Goal: Task Accomplishment & Management: Manage account settings

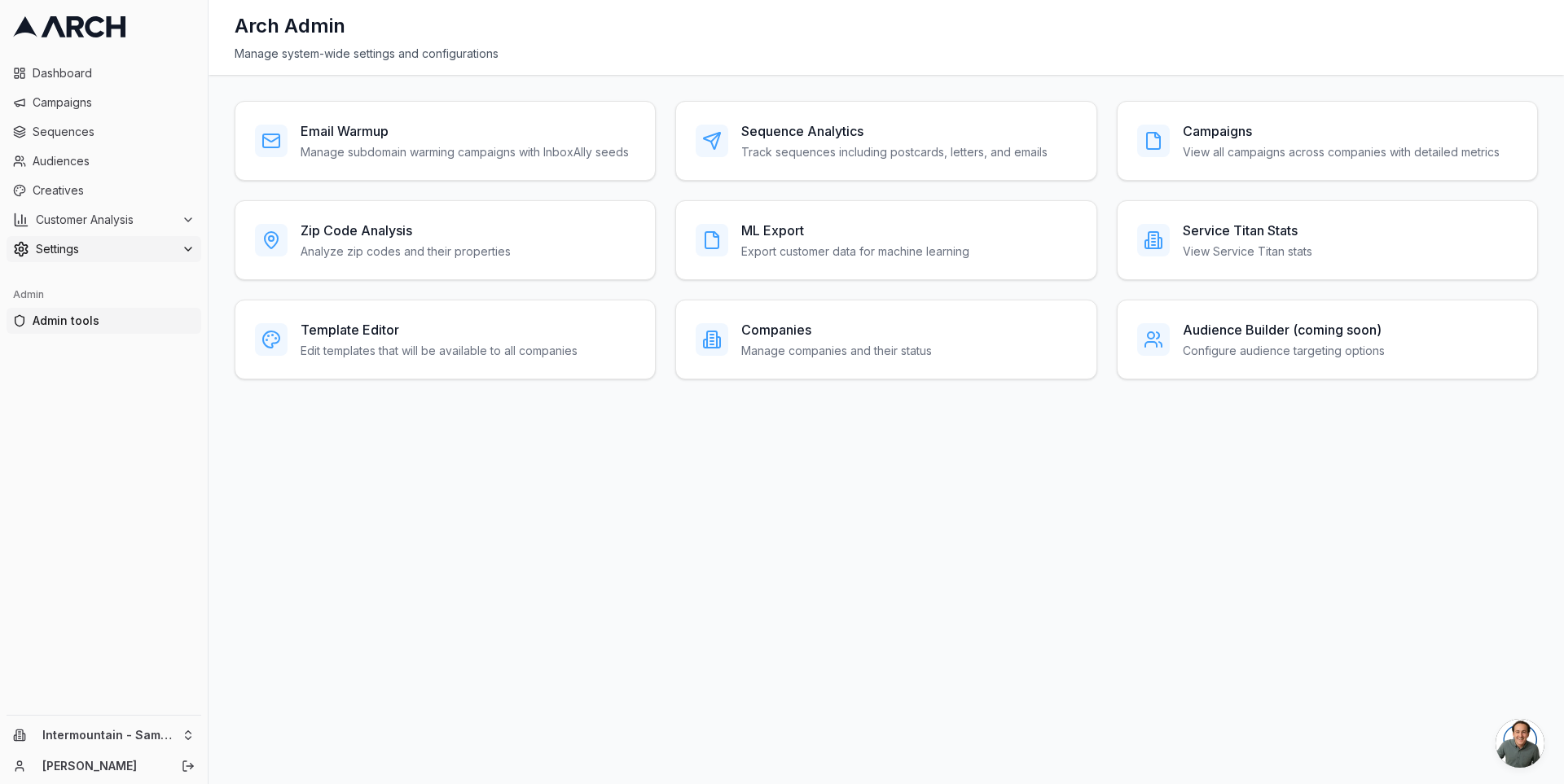
click at [168, 250] on span "Settings" at bounding box center [106, 249] width 139 height 16
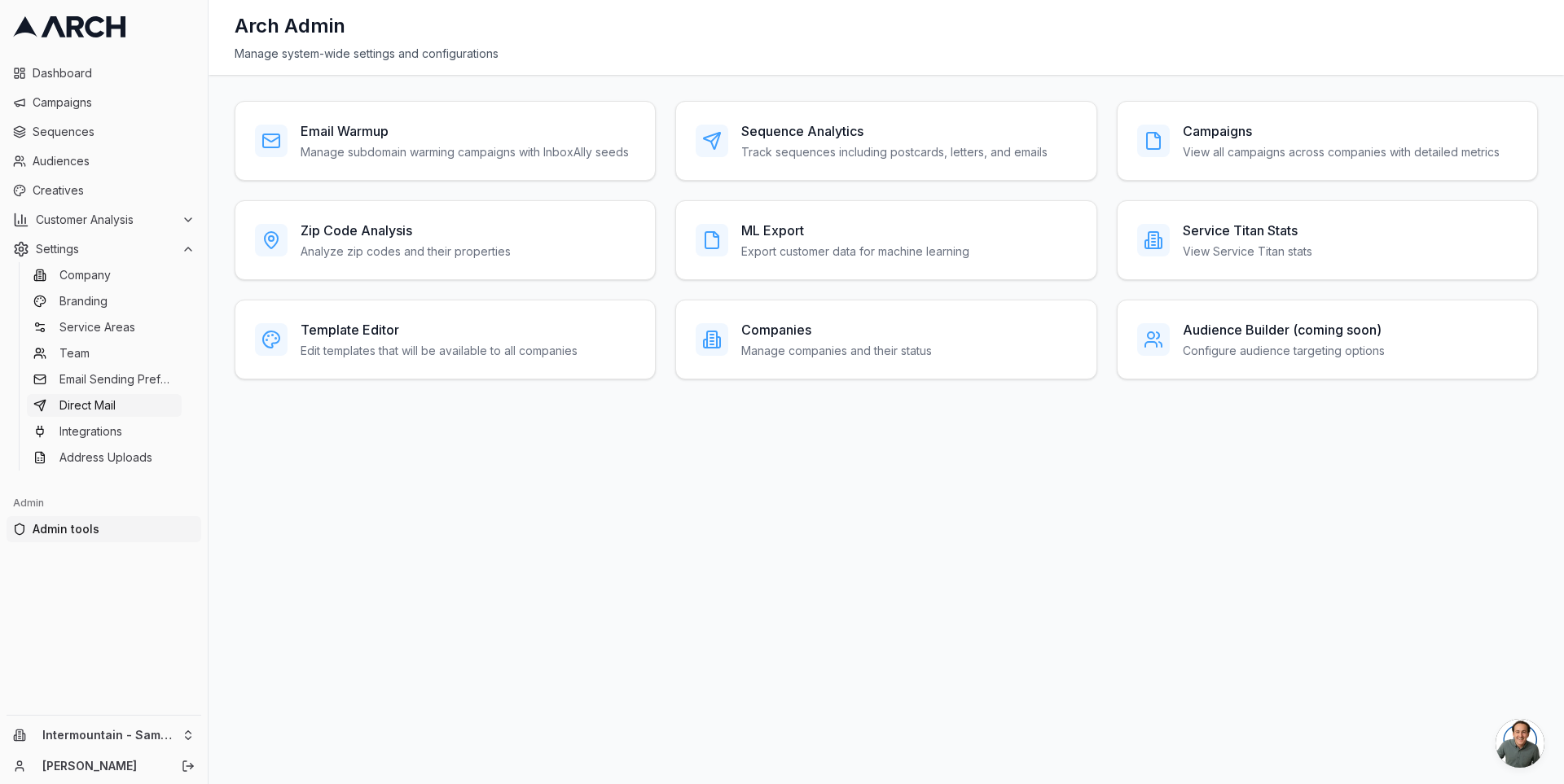
click at [140, 401] on link "Direct Mail" at bounding box center [104, 405] width 154 height 23
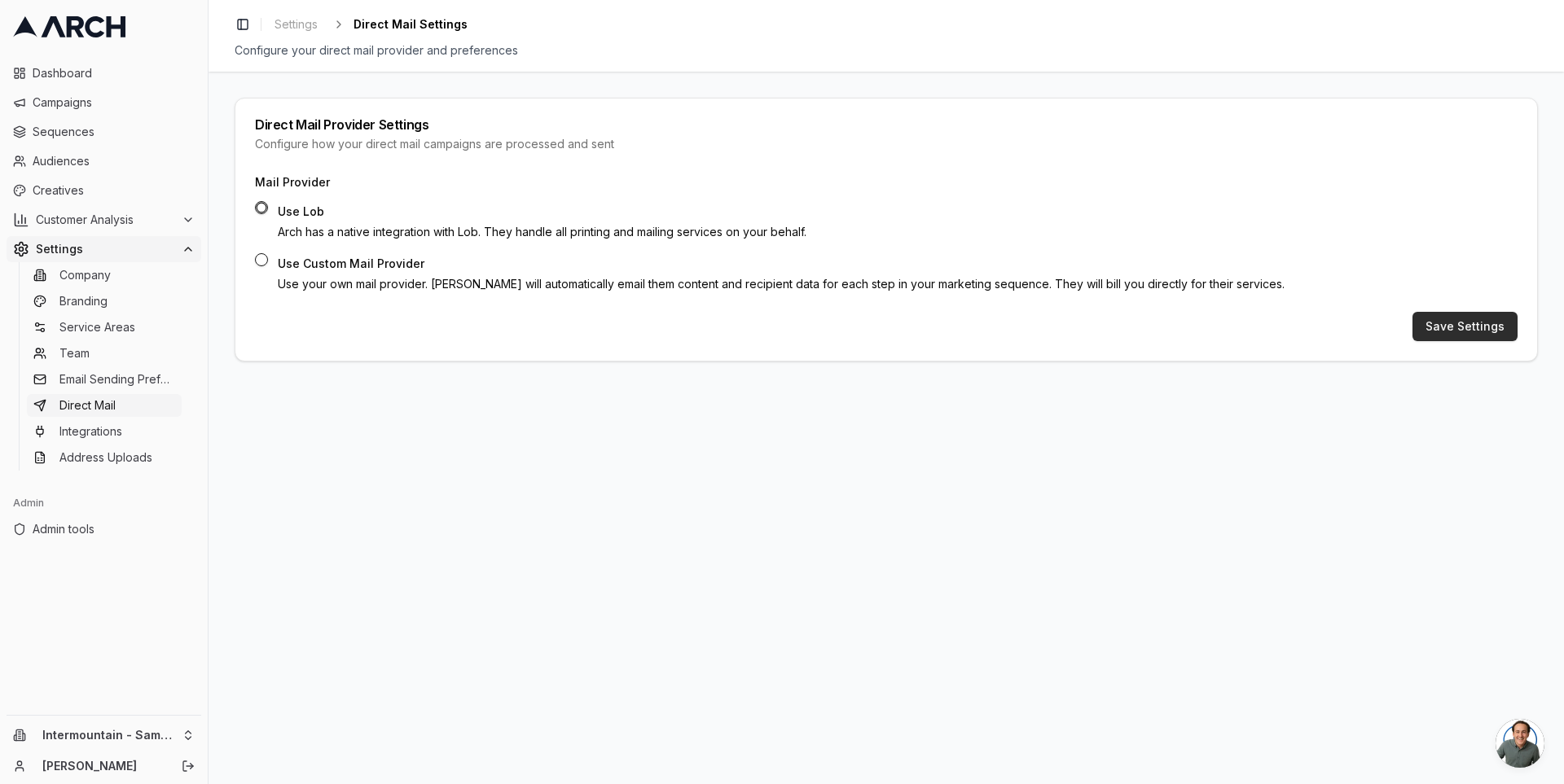
click at [1457, 329] on button "Save Settings" at bounding box center [1465, 327] width 105 height 29
click at [118, 278] on link "Company" at bounding box center [104, 274] width 154 height 23
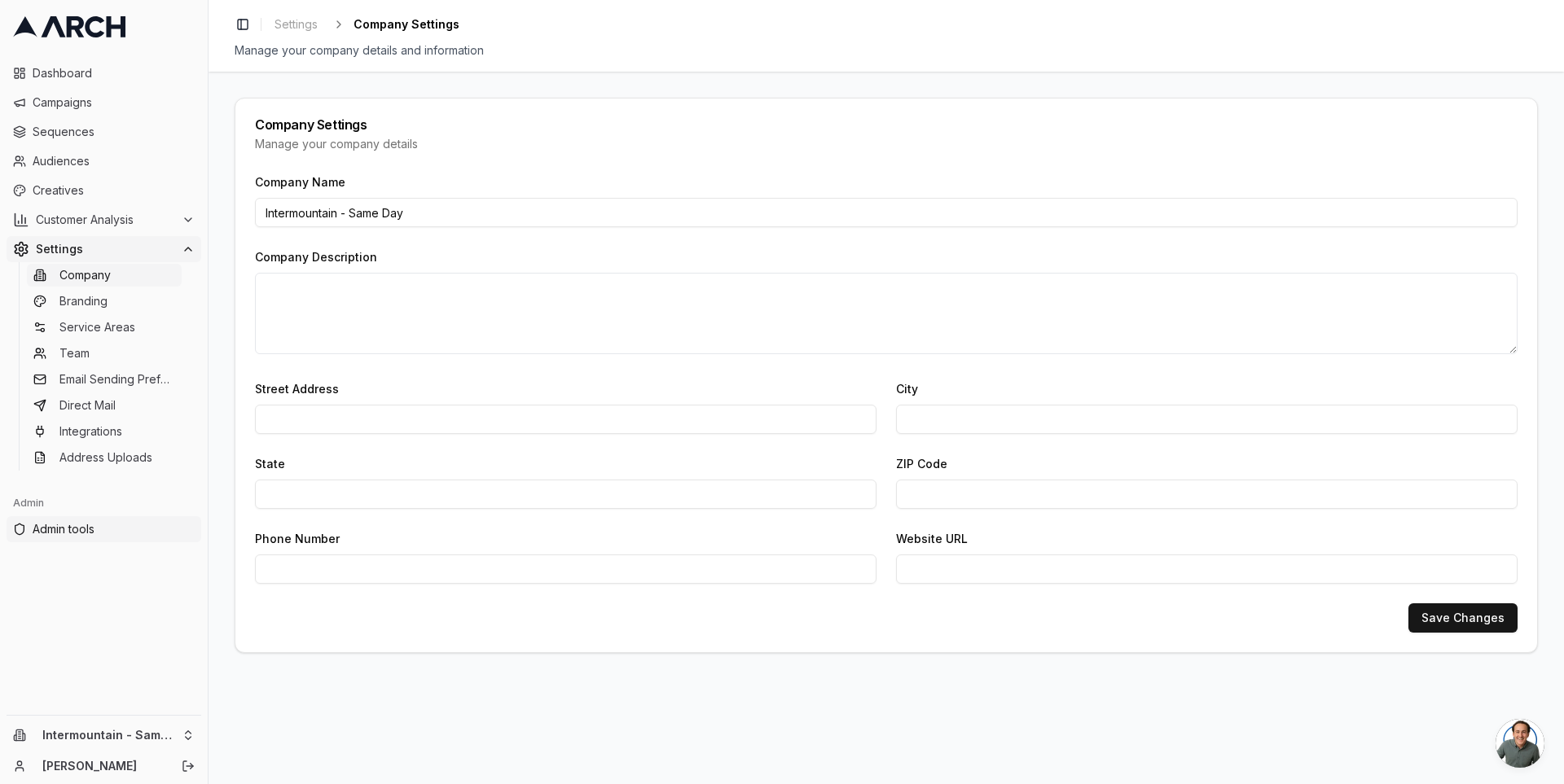
click at [105, 527] on span "Admin tools" at bounding box center [114, 530] width 162 height 16
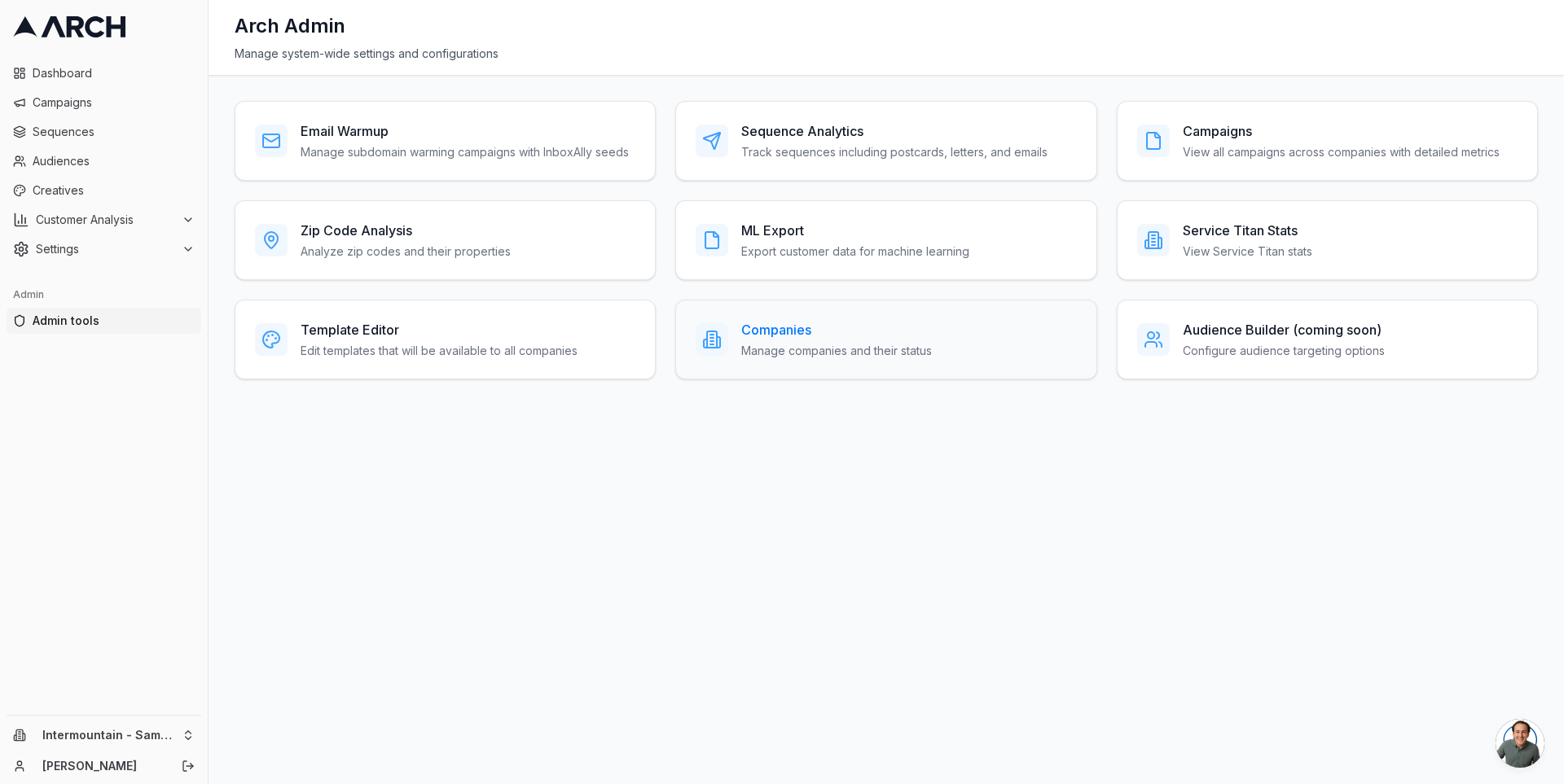
click at [747, 320] on h3 "Companies" at bounding box center [836, 330] width 190 height 20
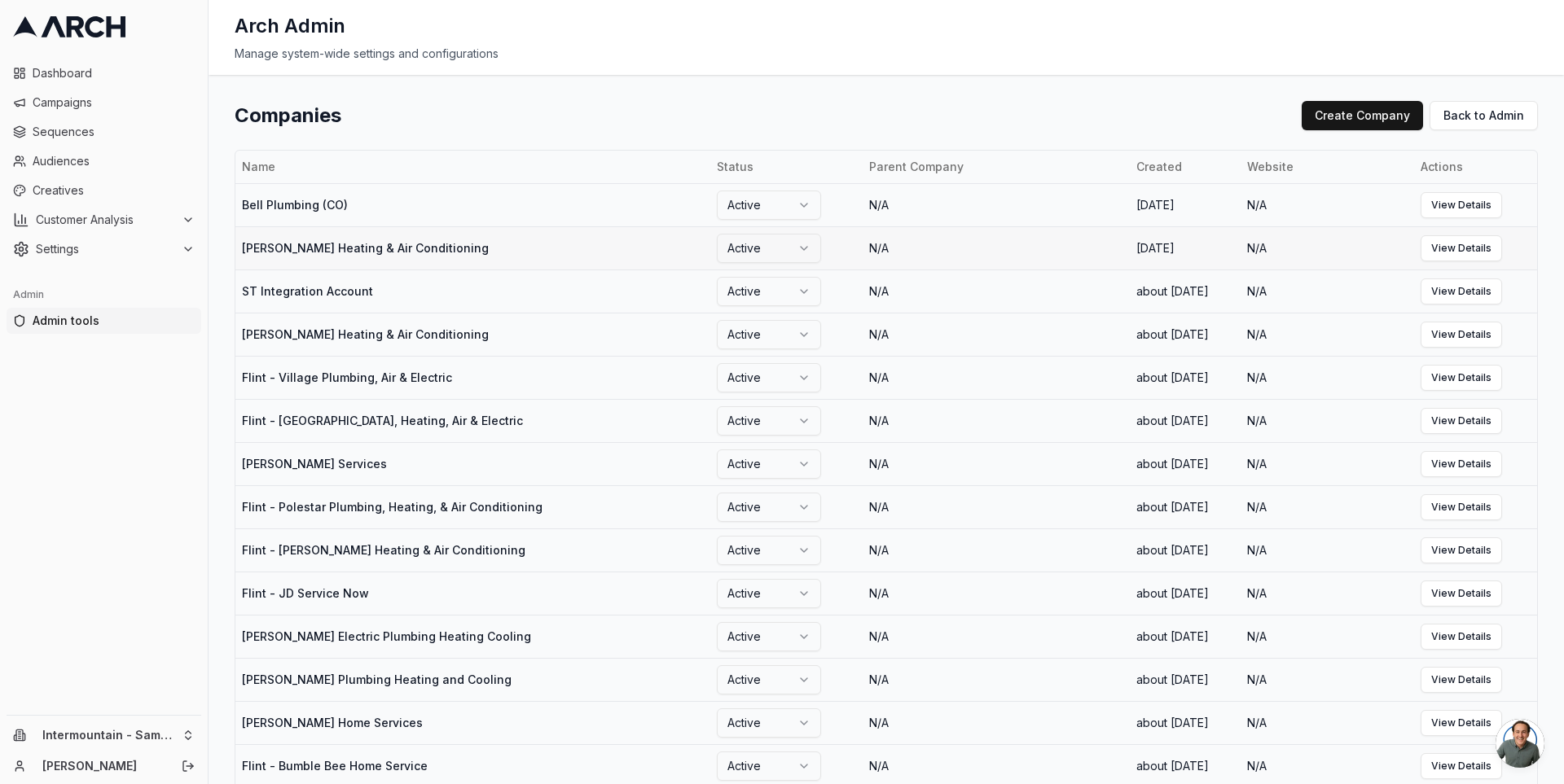
scroll to position [798, 0]
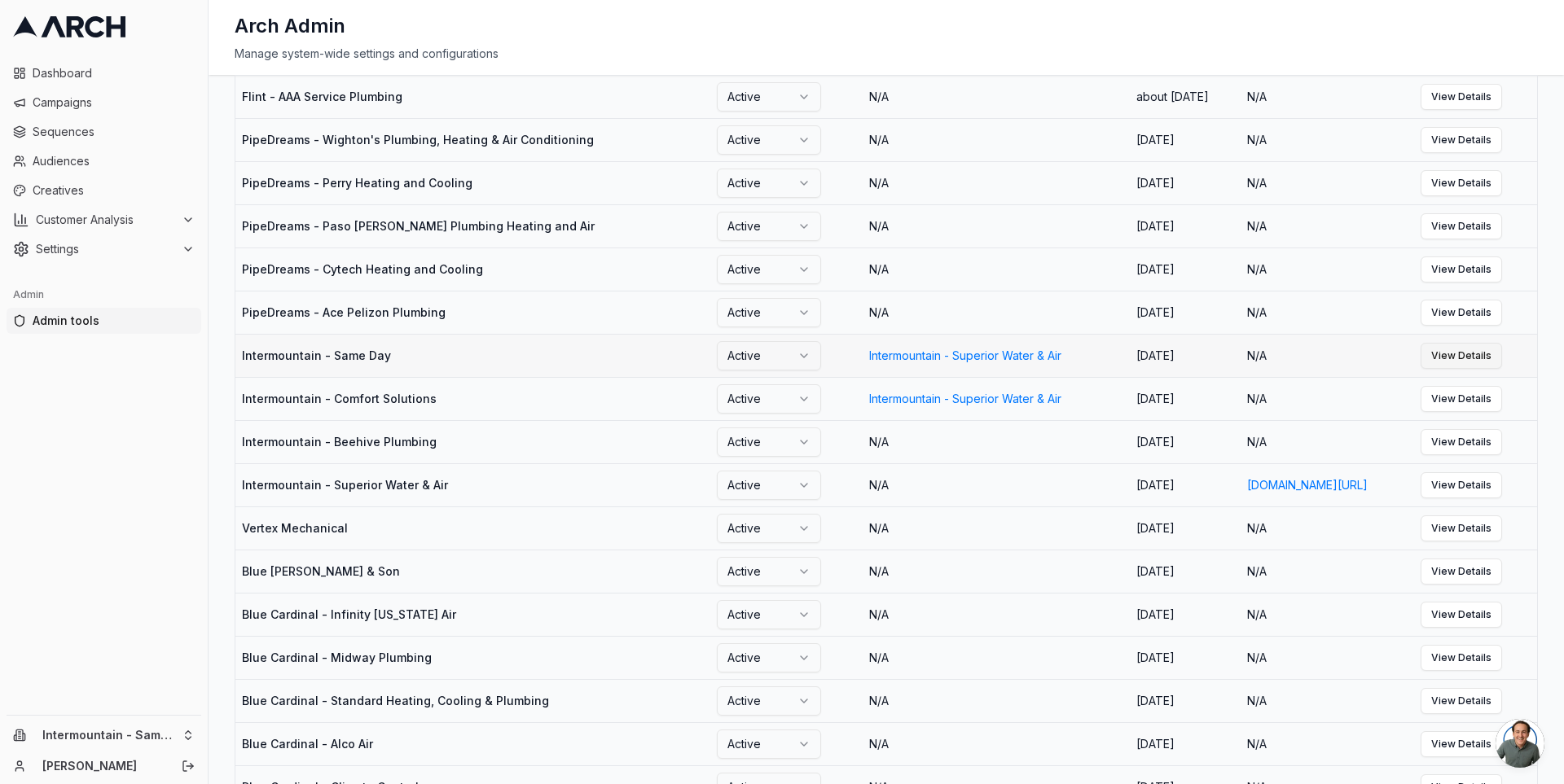
click at [1497, 369] on link "View Details" at bounding box center [1461, 355] width 81 height 26
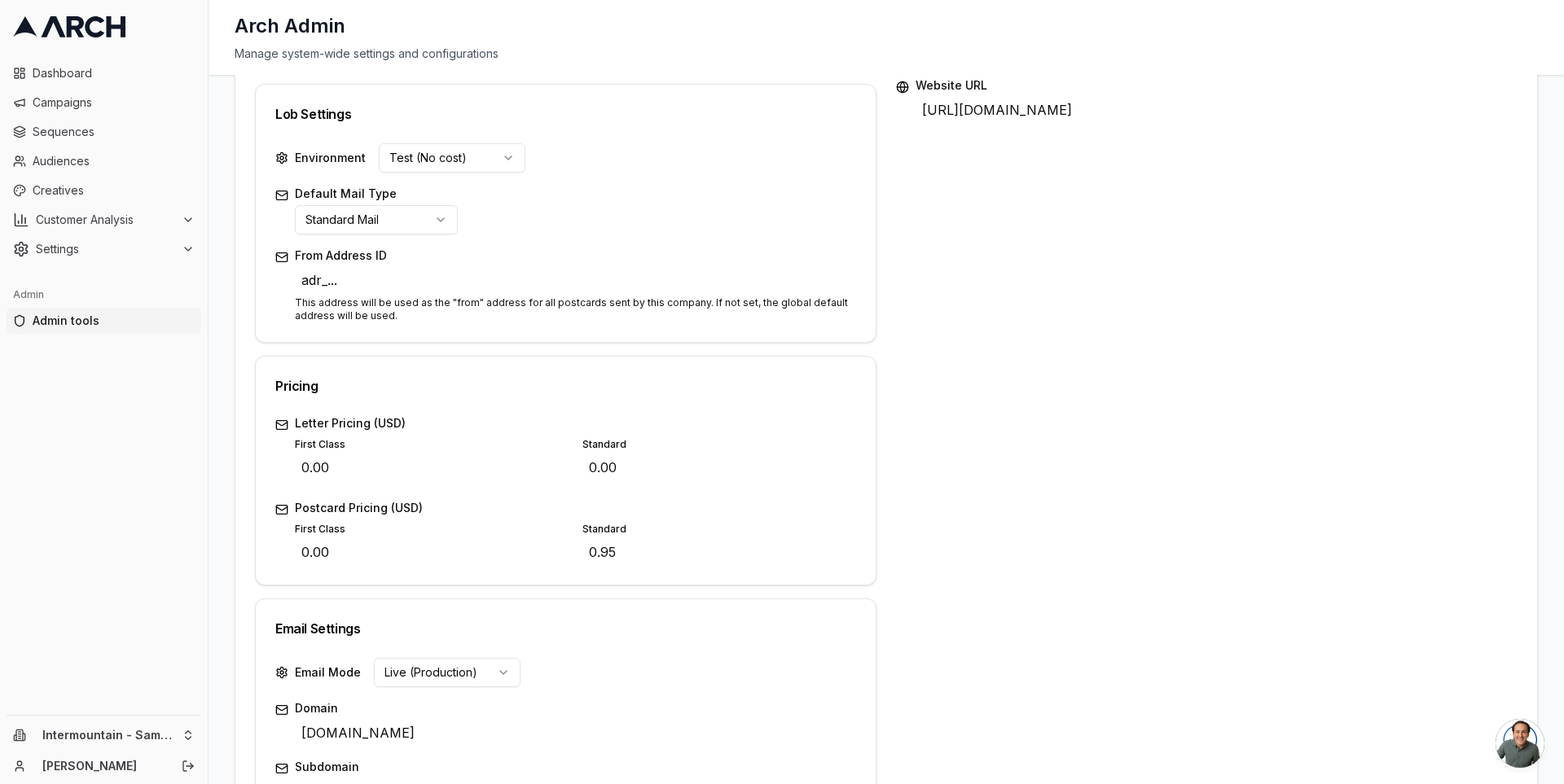
scroll to position [420, 0]
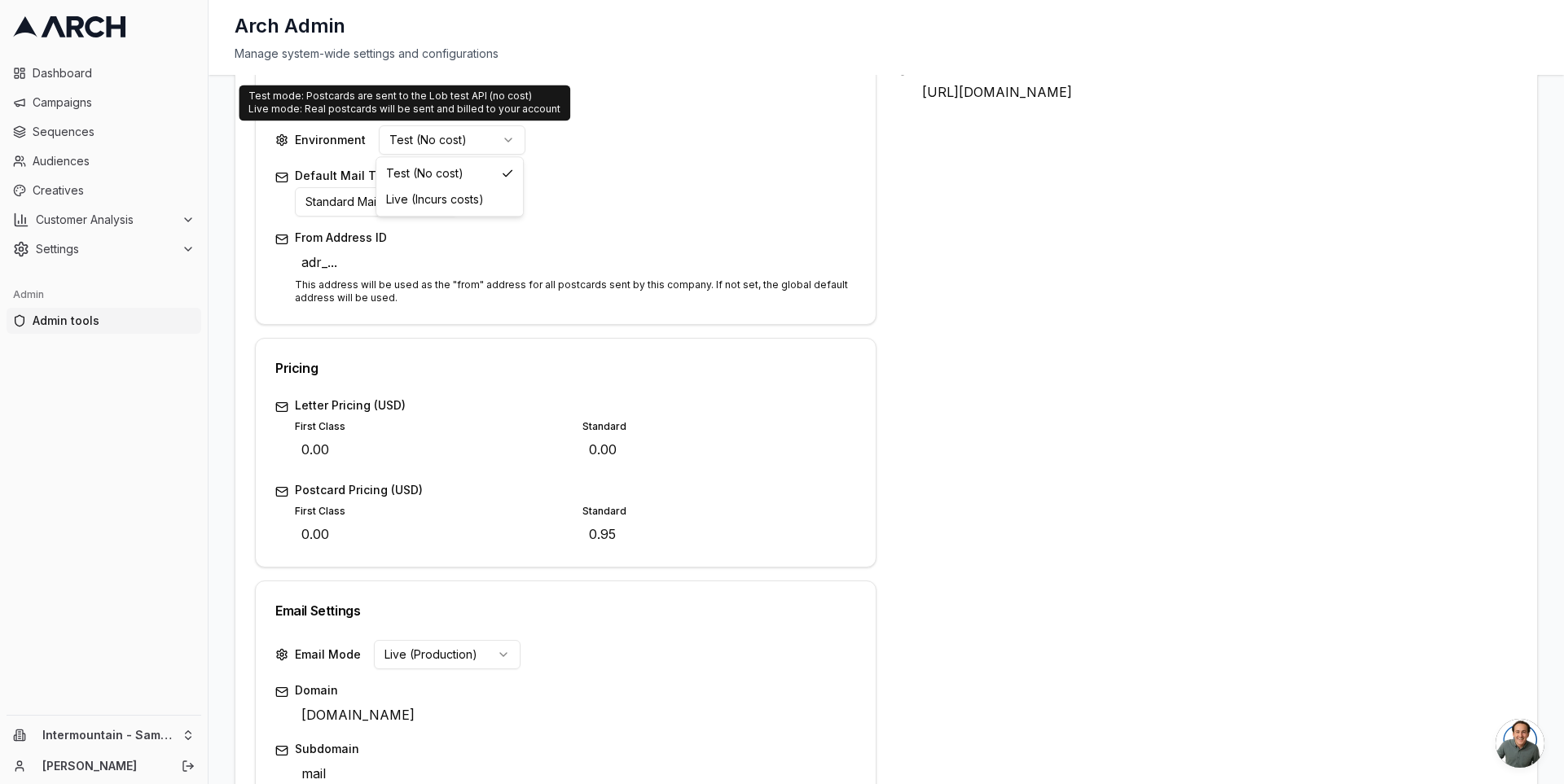
click at [496, 140] on html "Dashboard Campaigns Sequences Audiences Creatives Customer Analysis Settings Ad…" at bounding box center [782, 392] width 1564 height 784
click at [526, 338] on div "Pricing" at bounding box center [565, 367] width 620 height 59
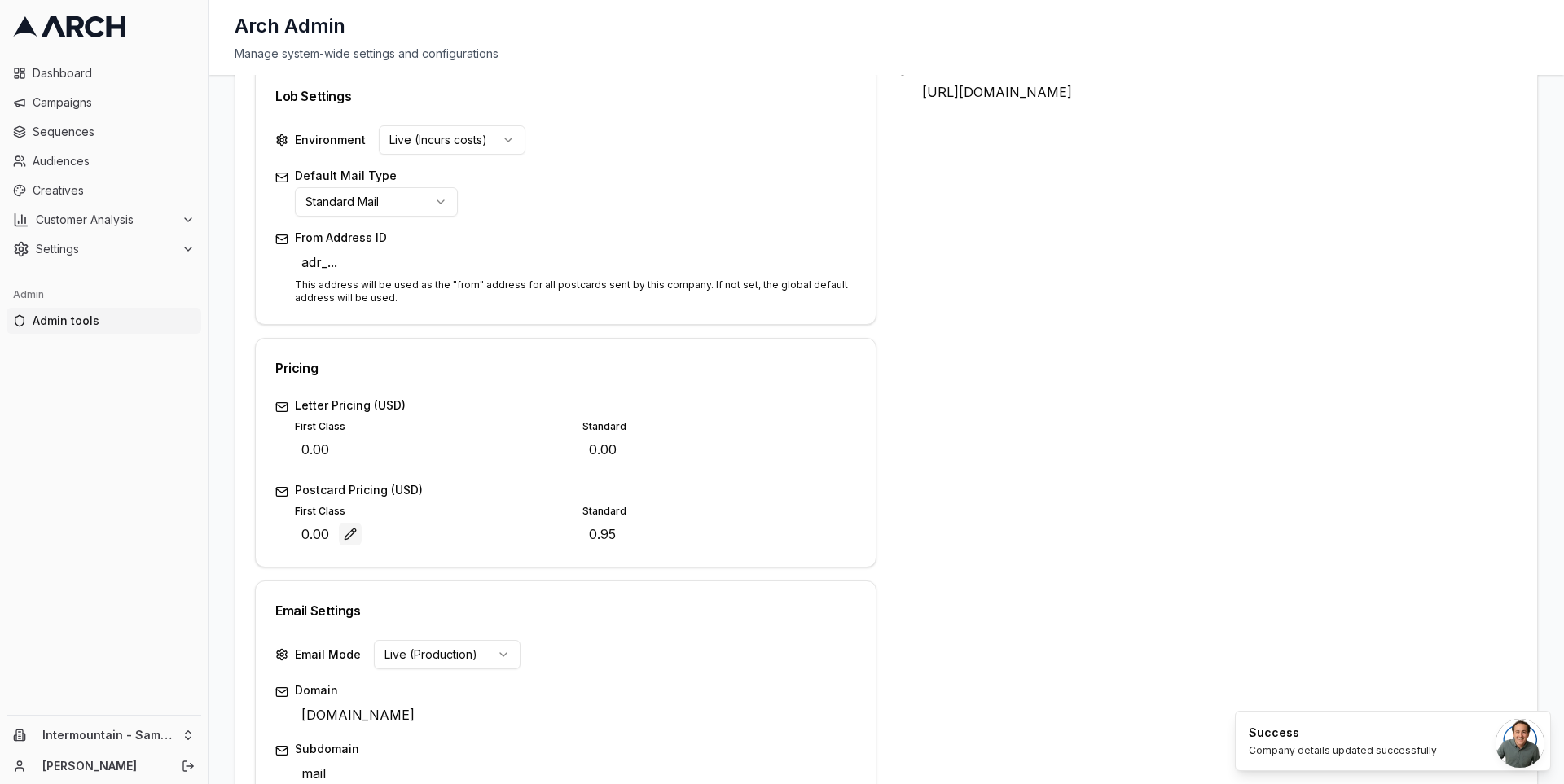
click at [344, 532] on button "Edit" at bounding box center [349, 533] width 23 height 23
click at [366, 528] on input "0.00" at bounding box center [406, 533] width 222 height 24
type input "0.55"
click at [531, 537] on div "Save Cancel" at bounding box center [545, 533] width 49 height 23
click at [614, 531] on span "0.95" at bounding box center [602, 534] width 40 height 26
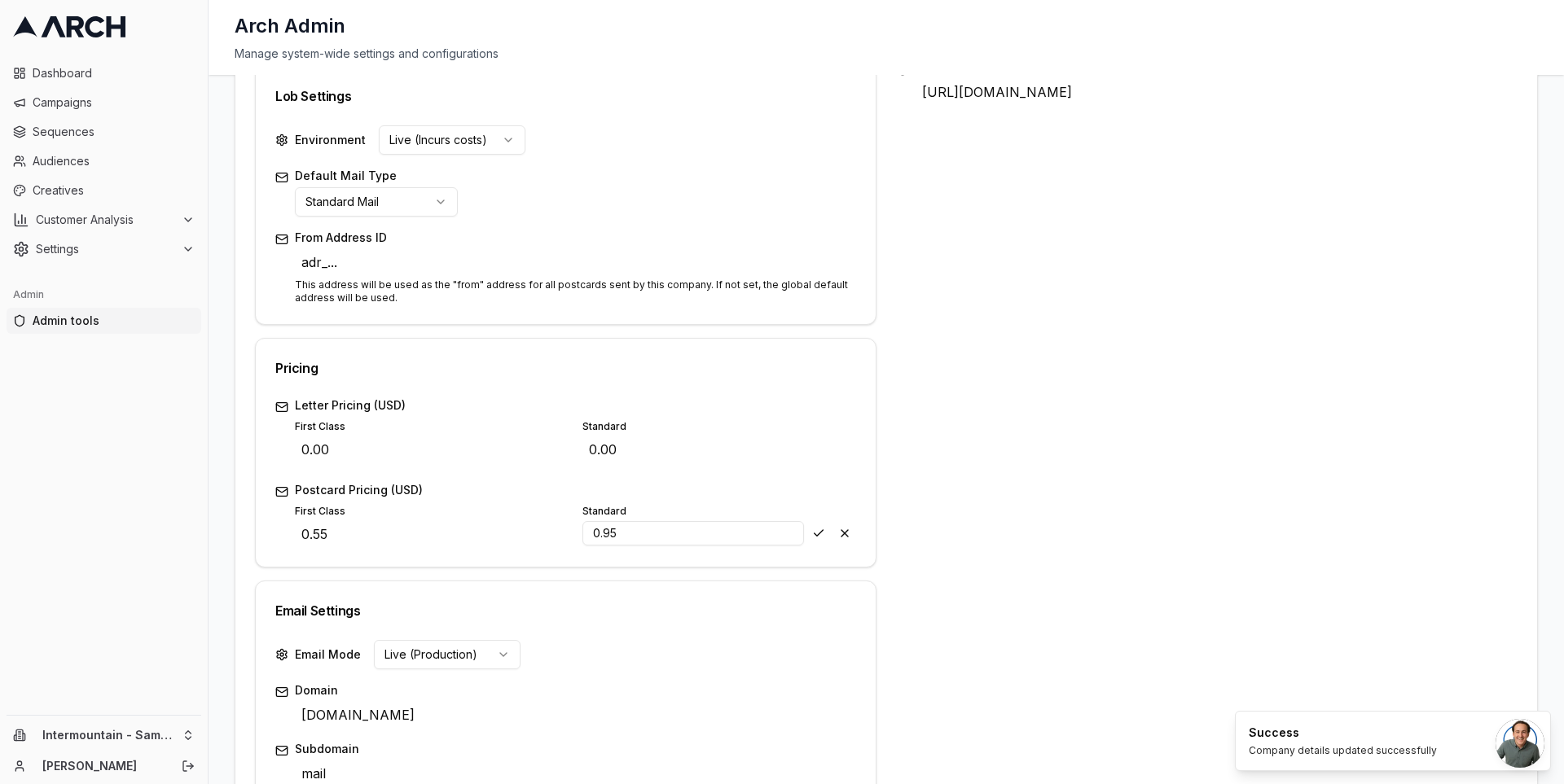
click at [639, 532] on input "0.95" at bounding box center [693, 533] width 222 height 24
type input "0.48"
click at [815, 532] on div "Save Cancel" at bounding box center [831, 533] width 49 height 23
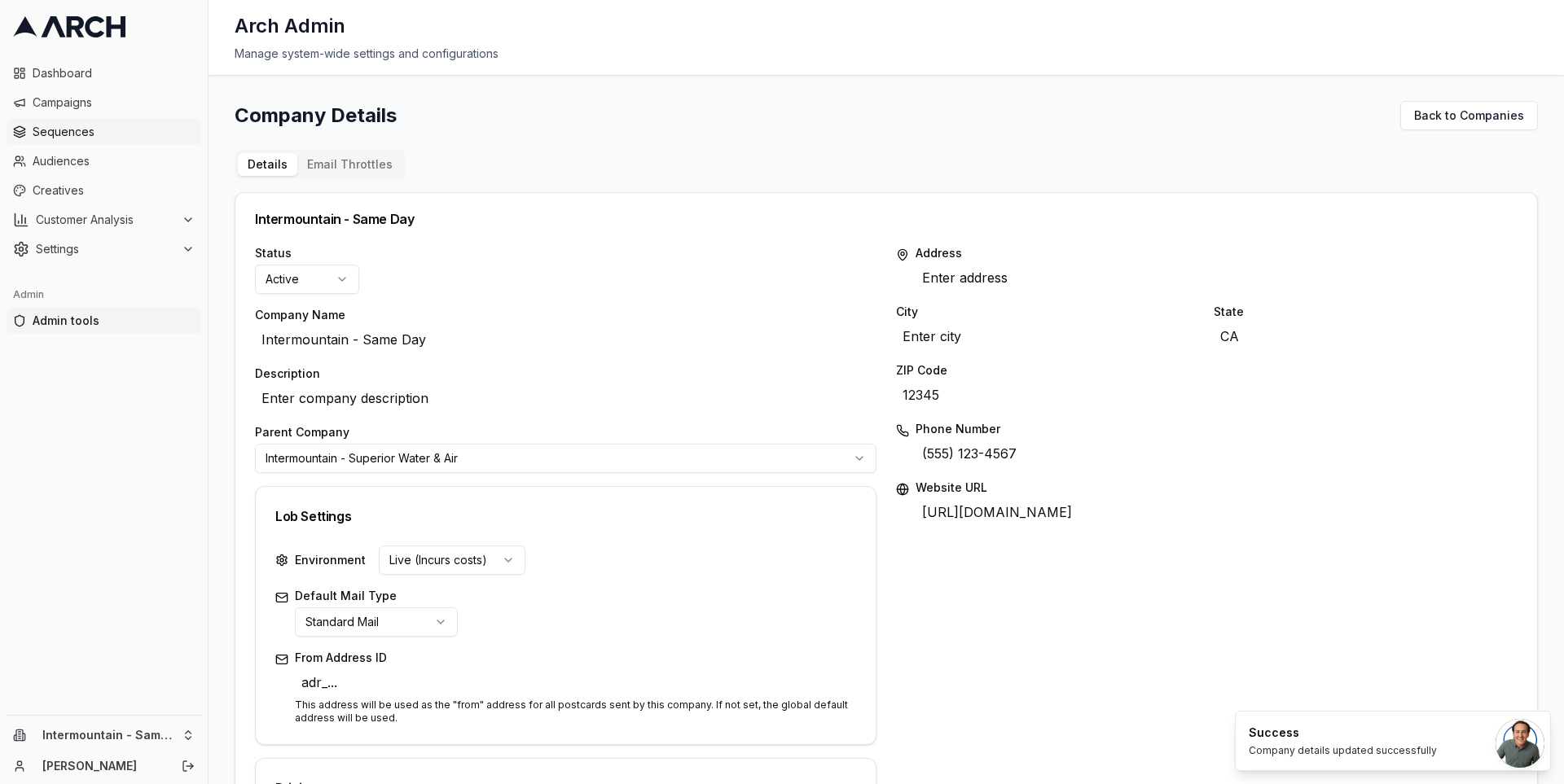
click at [107, 132] on span "Sequences" at bounding box center [114, 132] width 162 height 16
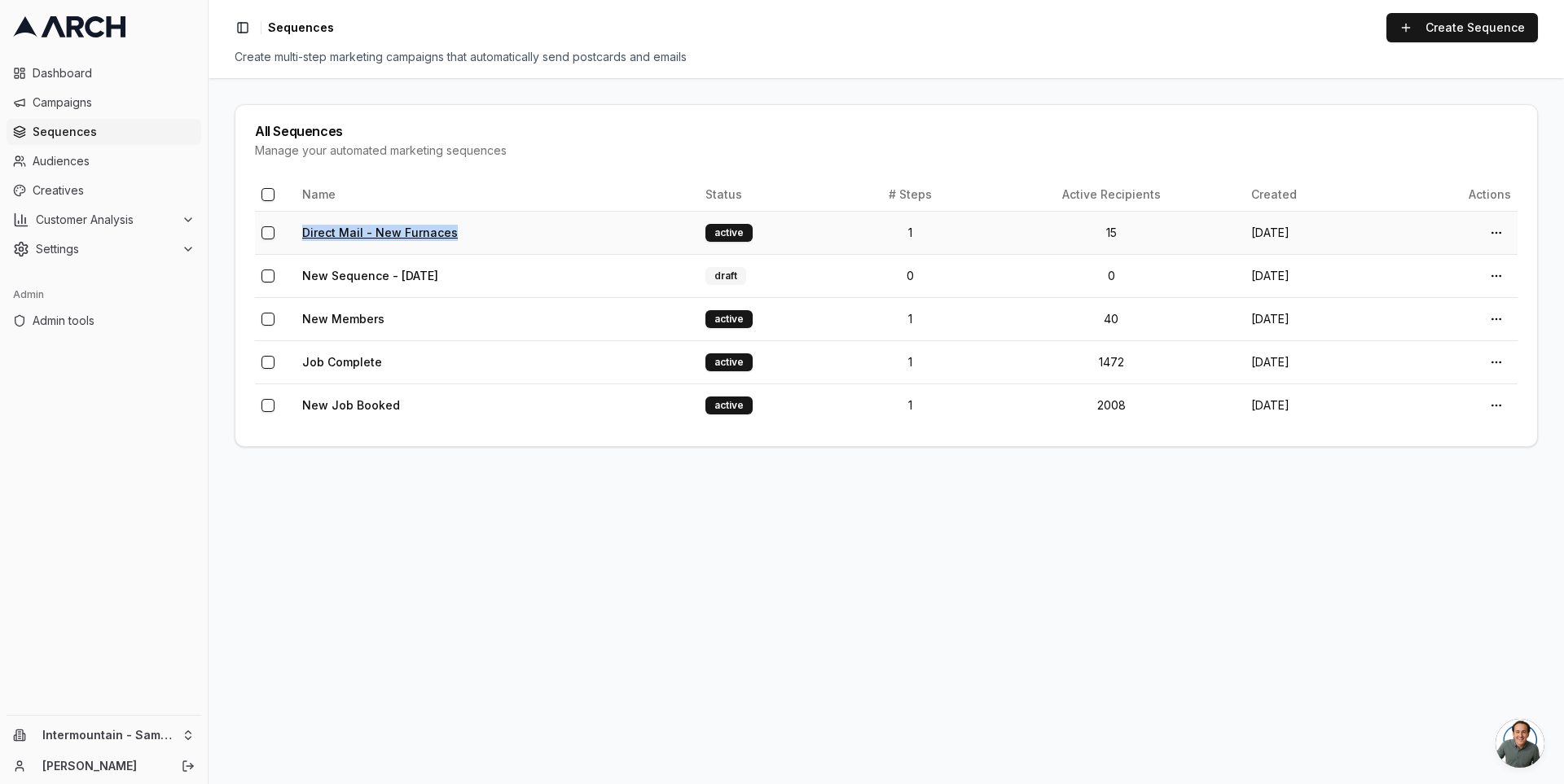
drag, startPoint x: 485, startPoint y: 229, endPoint x: 303, endPoint y: 231, distance: 182.0
click at [303, 231] on td "Direct Mail - New Furnaces" at bounding box center [497, 233] width 403 height 43
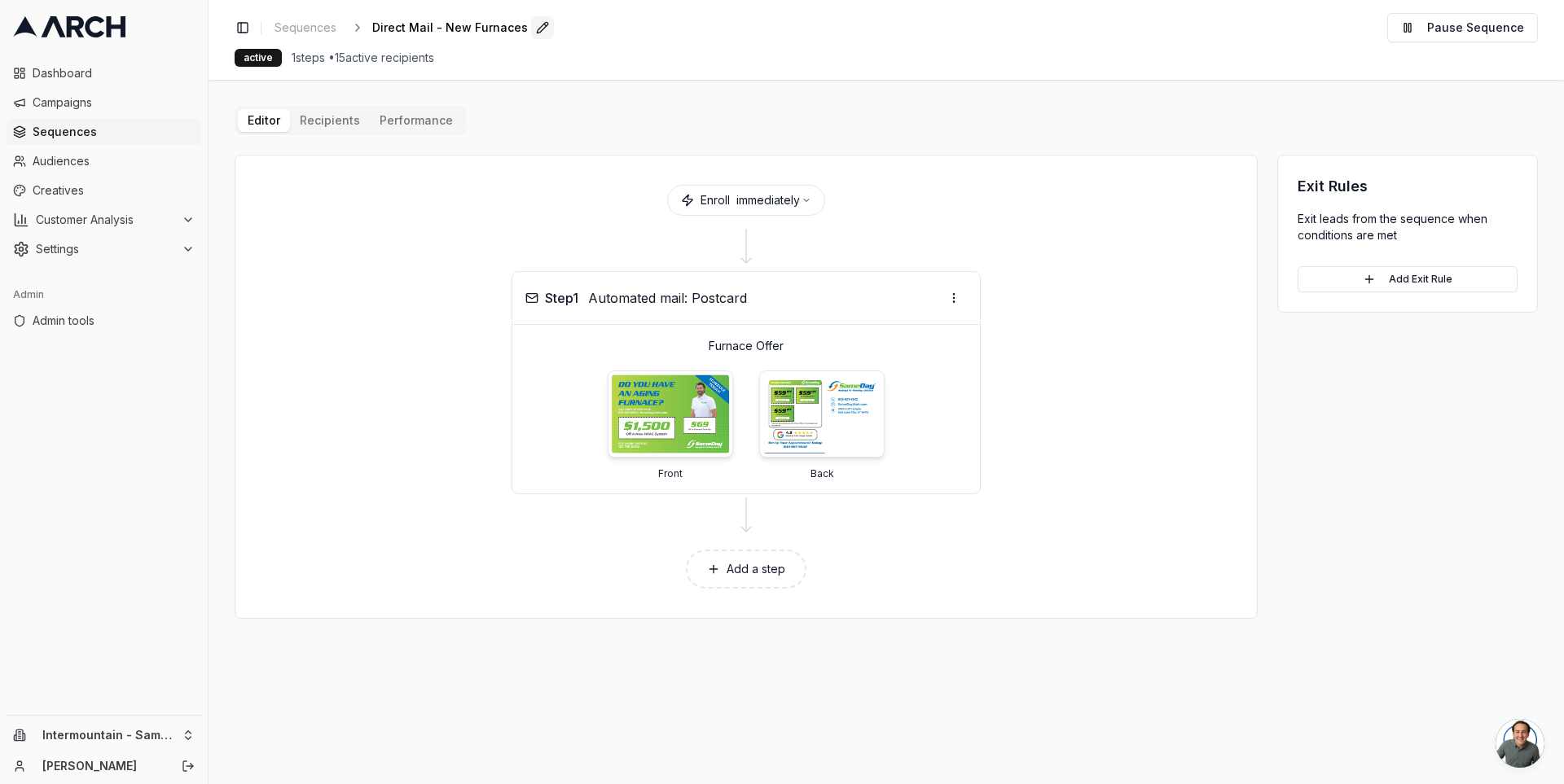
click at [531, 27] on button "Edit" at bounding box center [541, 27] width 23 height 23
click at [1445, 23] on button "Pause Sequence" at bounding box center [1462, 27] width 151 height 29
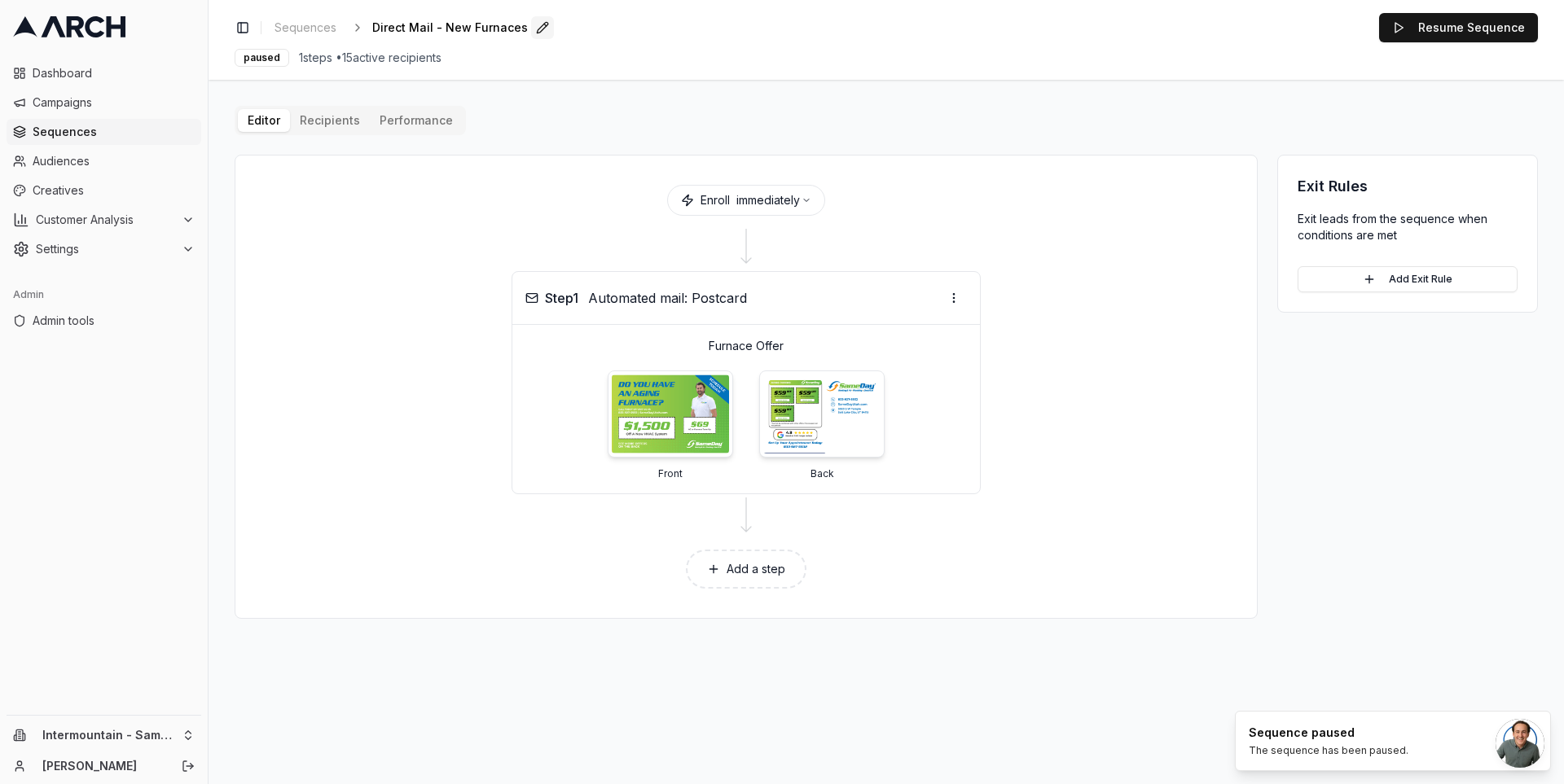
click at [534, 26] on button "Edit" at bounding box center [541, 27] width 23 height 23
click at [515, 29] on input "Direct Mail - New Furnaces" at bounding box center [467, 27] width 192 height 24
type input "Sandbox send - Direct Mail - New Furnaces"
click at [568, 34] on div "Save Cancel" at bounding box center [592, 27] width 49 height 23
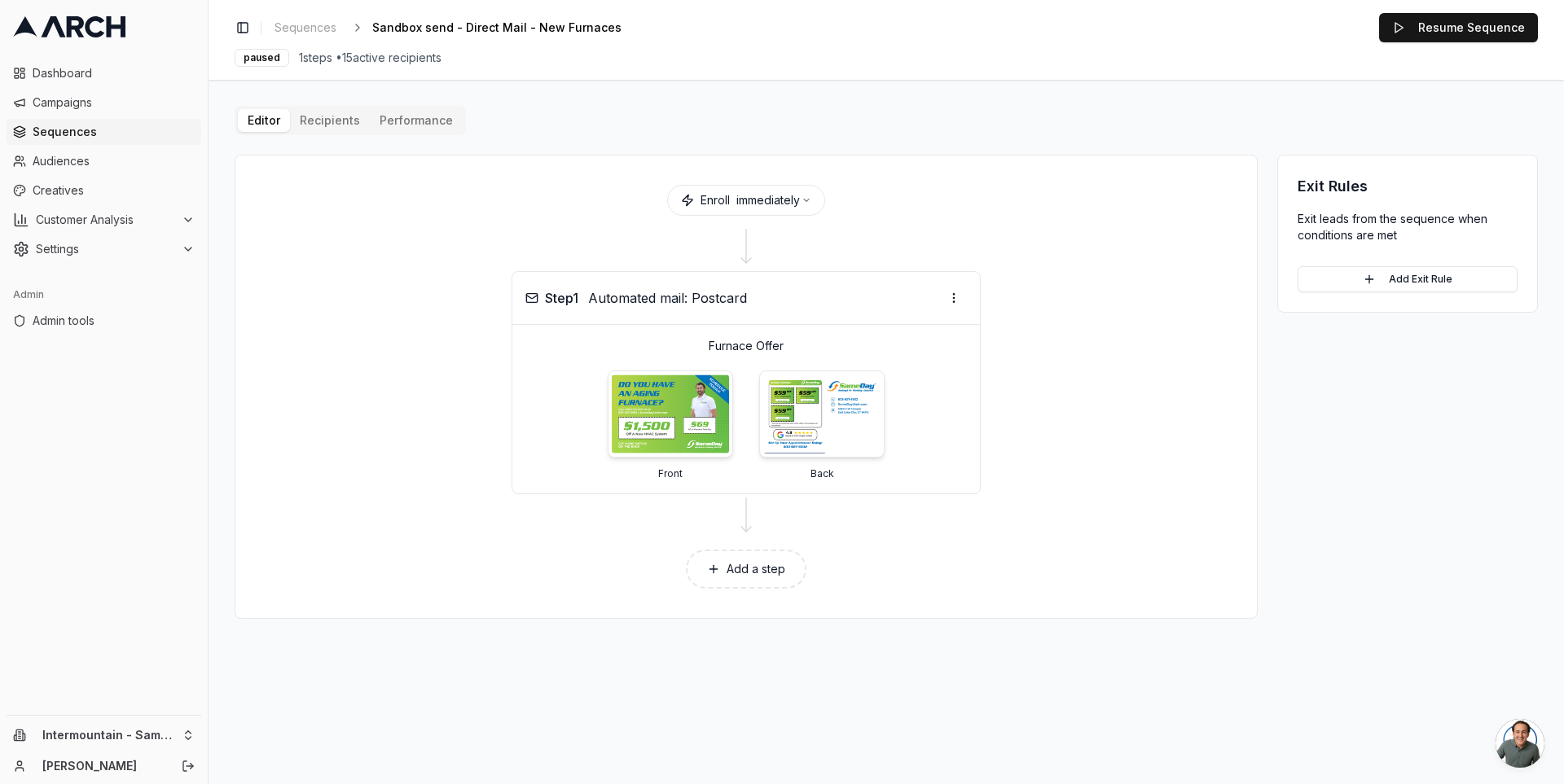
click at [115, 131] on span "Sequences" at bounding box center [114, 132] width 162 height 16
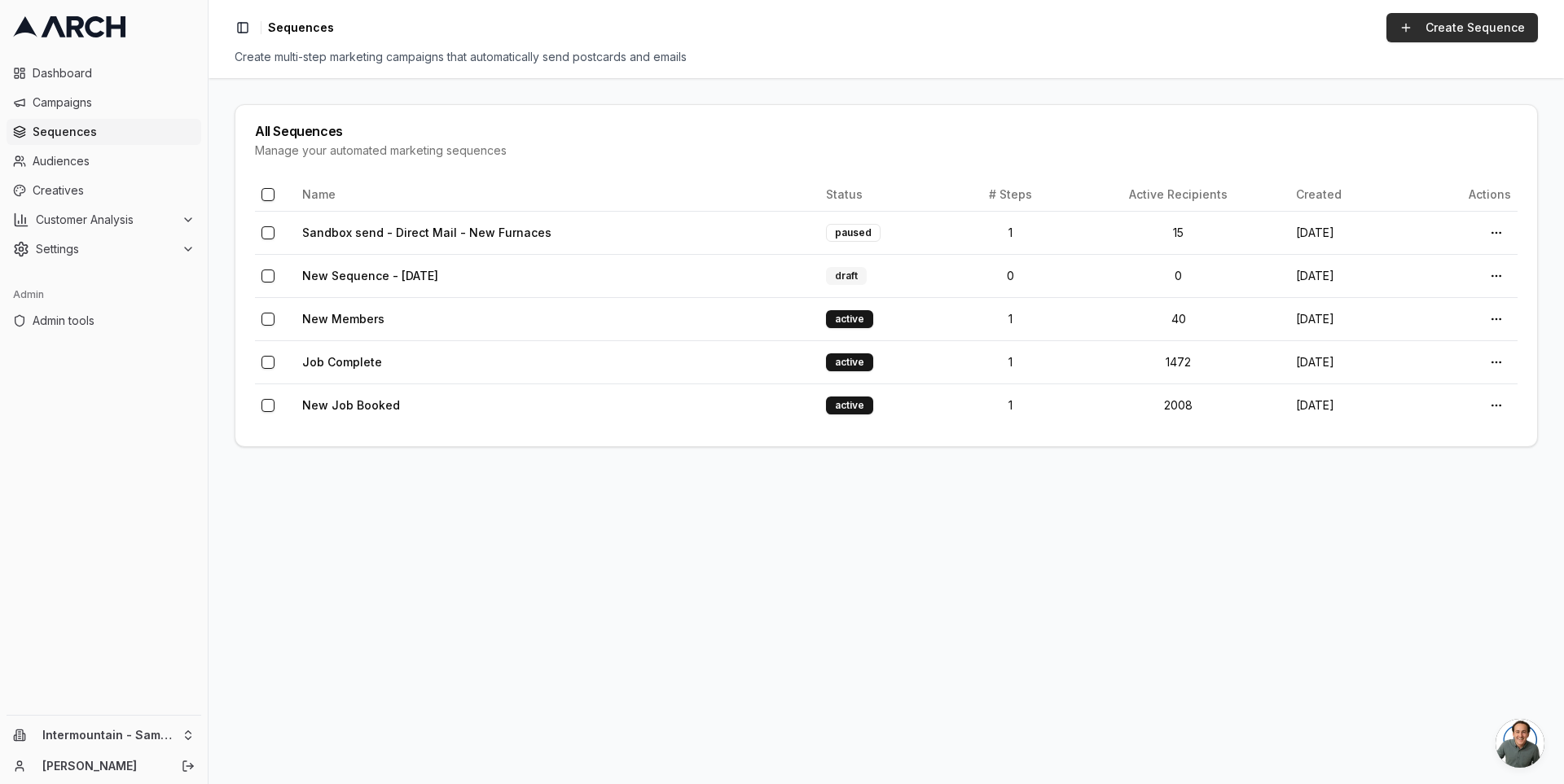
click at [1467, 33] on link "Create Sequence" at bounding box center [1462, 27] width 152 height 29
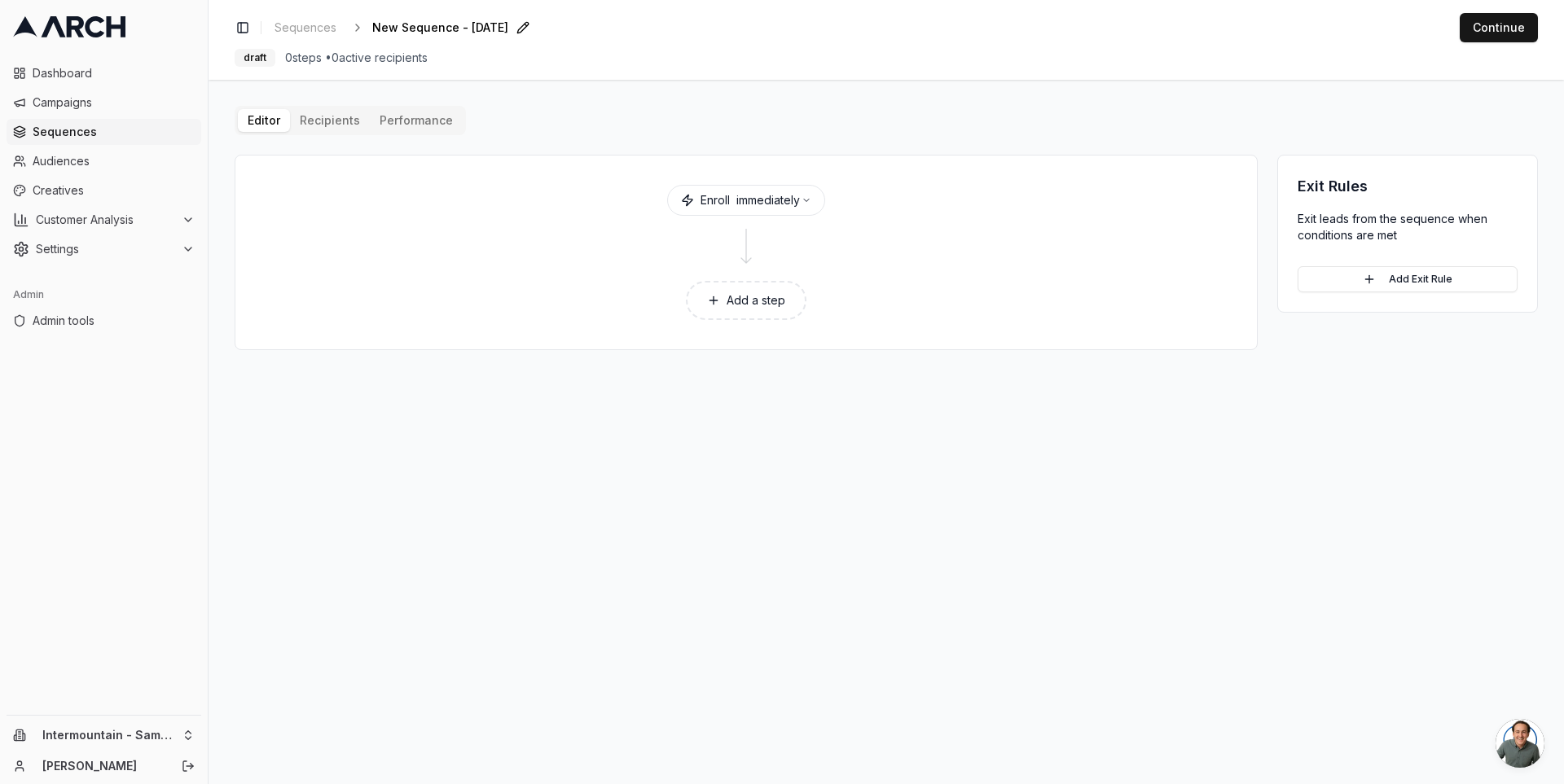
click at [449, 29] on span "New Sequence - [DATE]" at bounding box center [440, 28] width 136 height 16
type input "New Sequence - [DATE]"
click at [43, 133] on span "Sequences" at bounding box center [114, 132] width 162 height 16
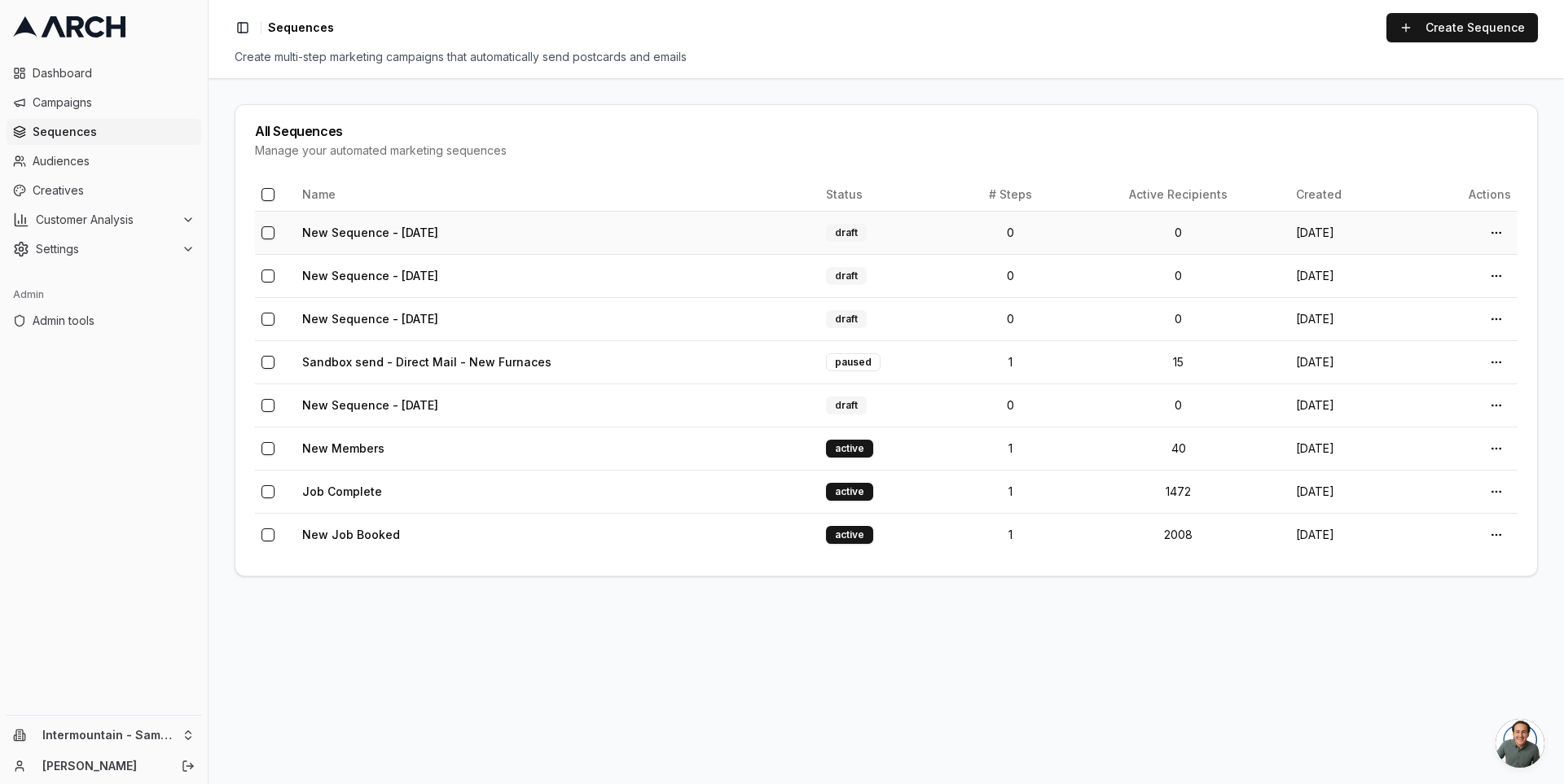
click at [266, 230] on button "button" at bounding box center [268, 233] width 13 height 13
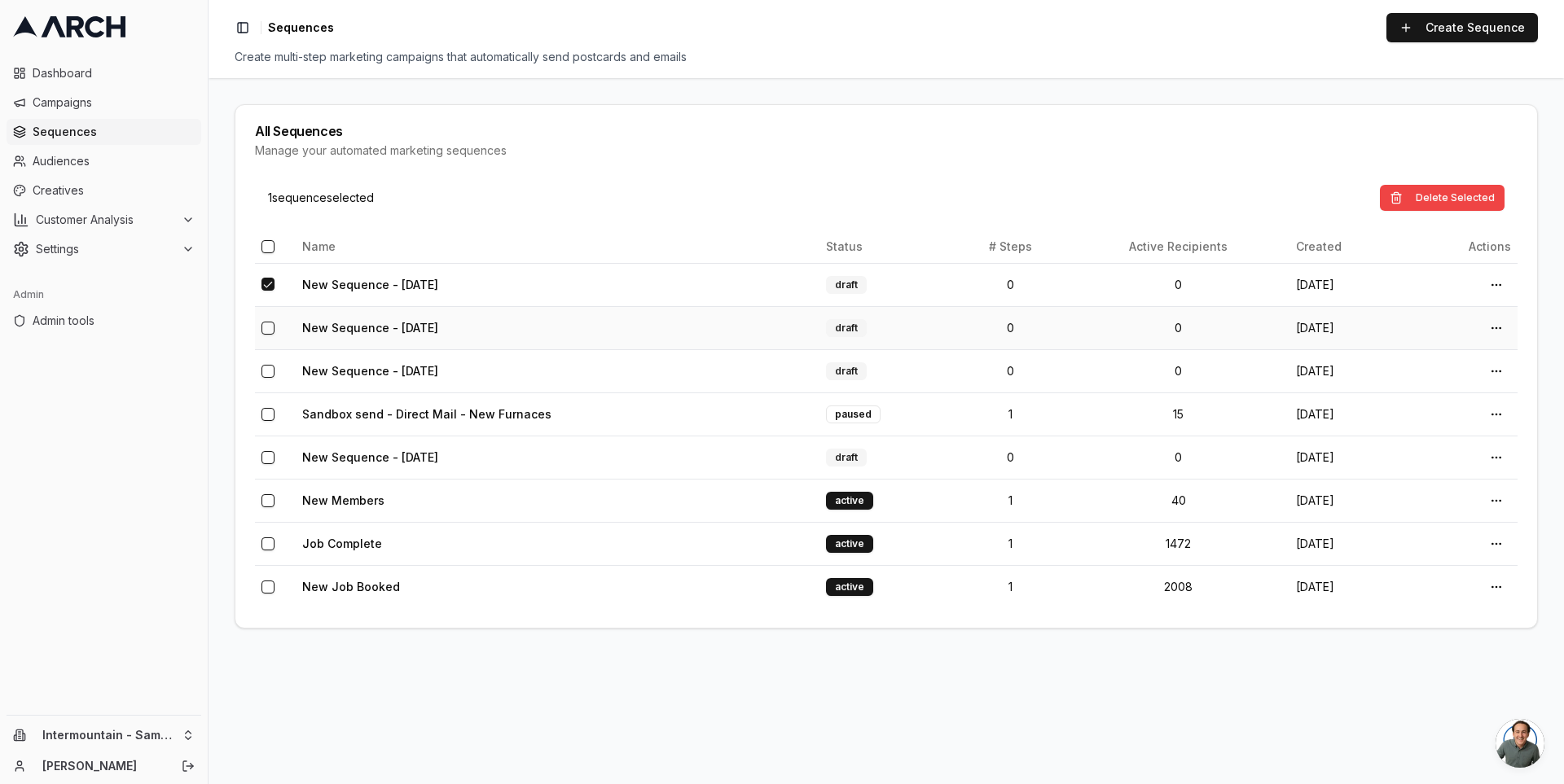
click at [270, 328] on button "button" at bounding box center [268, 327] width 13 height 13
click at [272, 372] on button "button" at bounding box center [268, 371] width 13 height 13
click at [1434, 196] on button "Delete Selected" at bounding box center [1442, 198] width 125 height 26
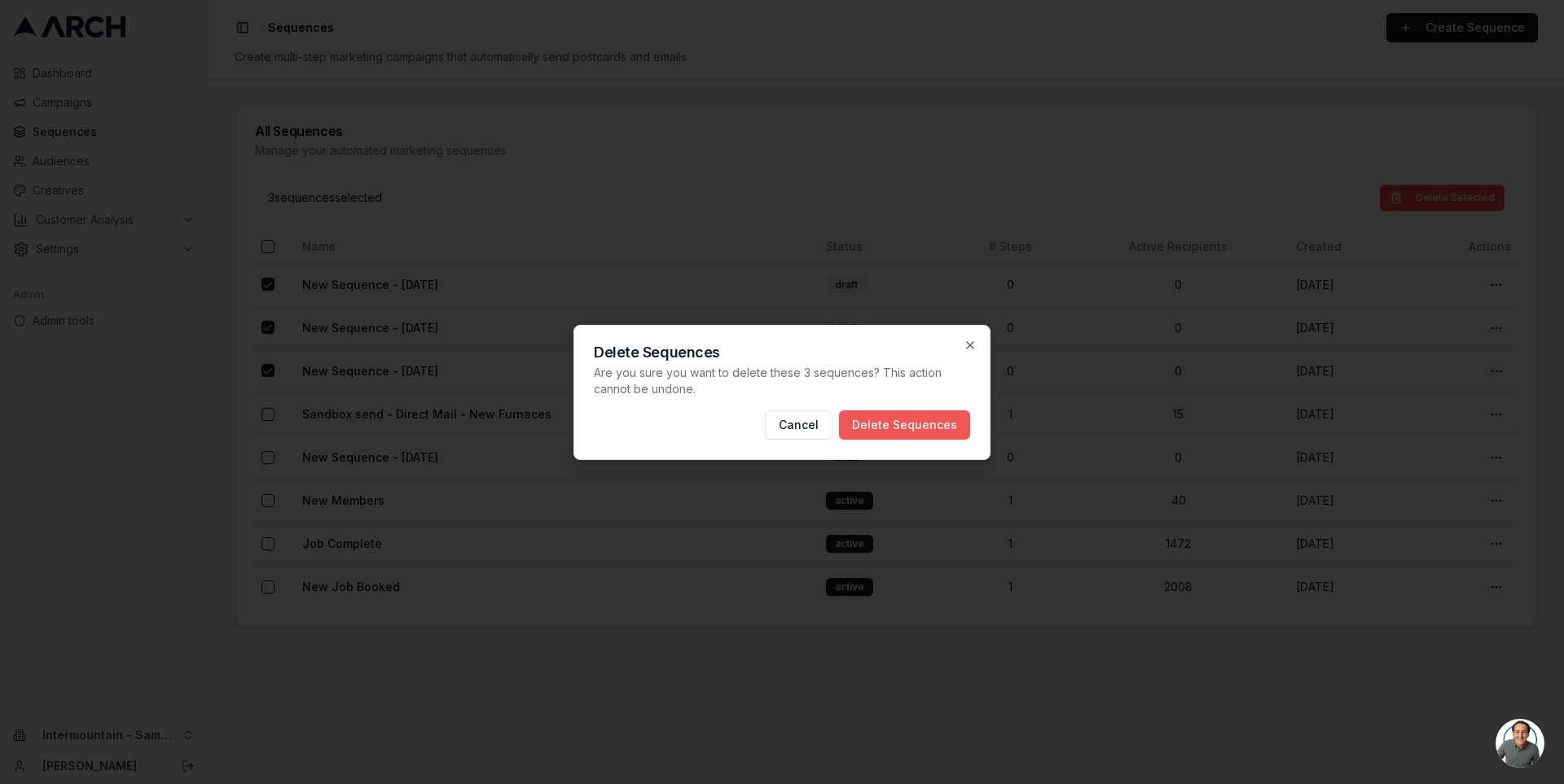
click at [939, 420] on button "Delete Sequences" at bounding box center [904, 425] width 131 height 29
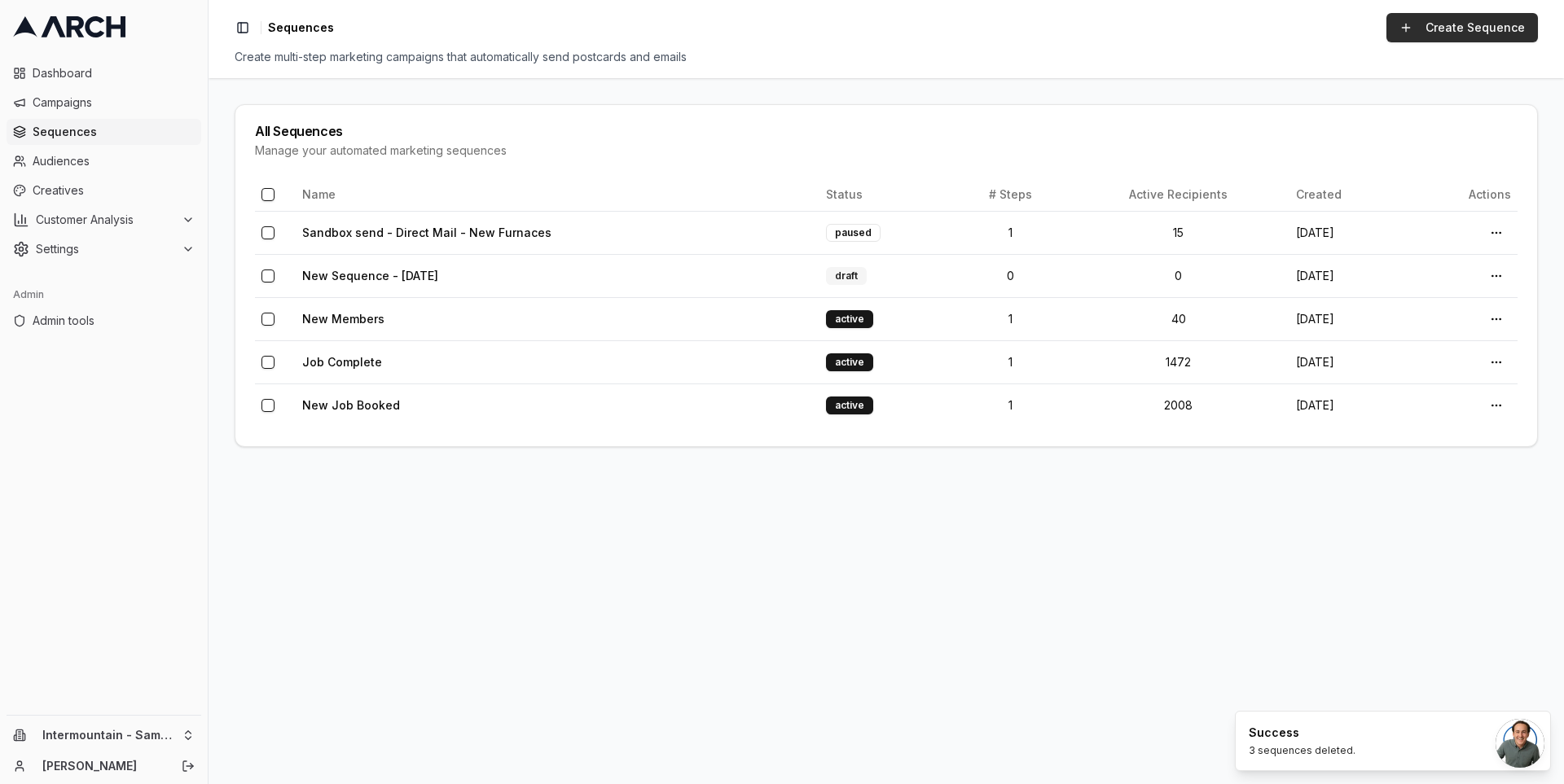
click at [1455, 28] on link "Create Sequence" at bounding box center [1462, 27] width 152 height 29
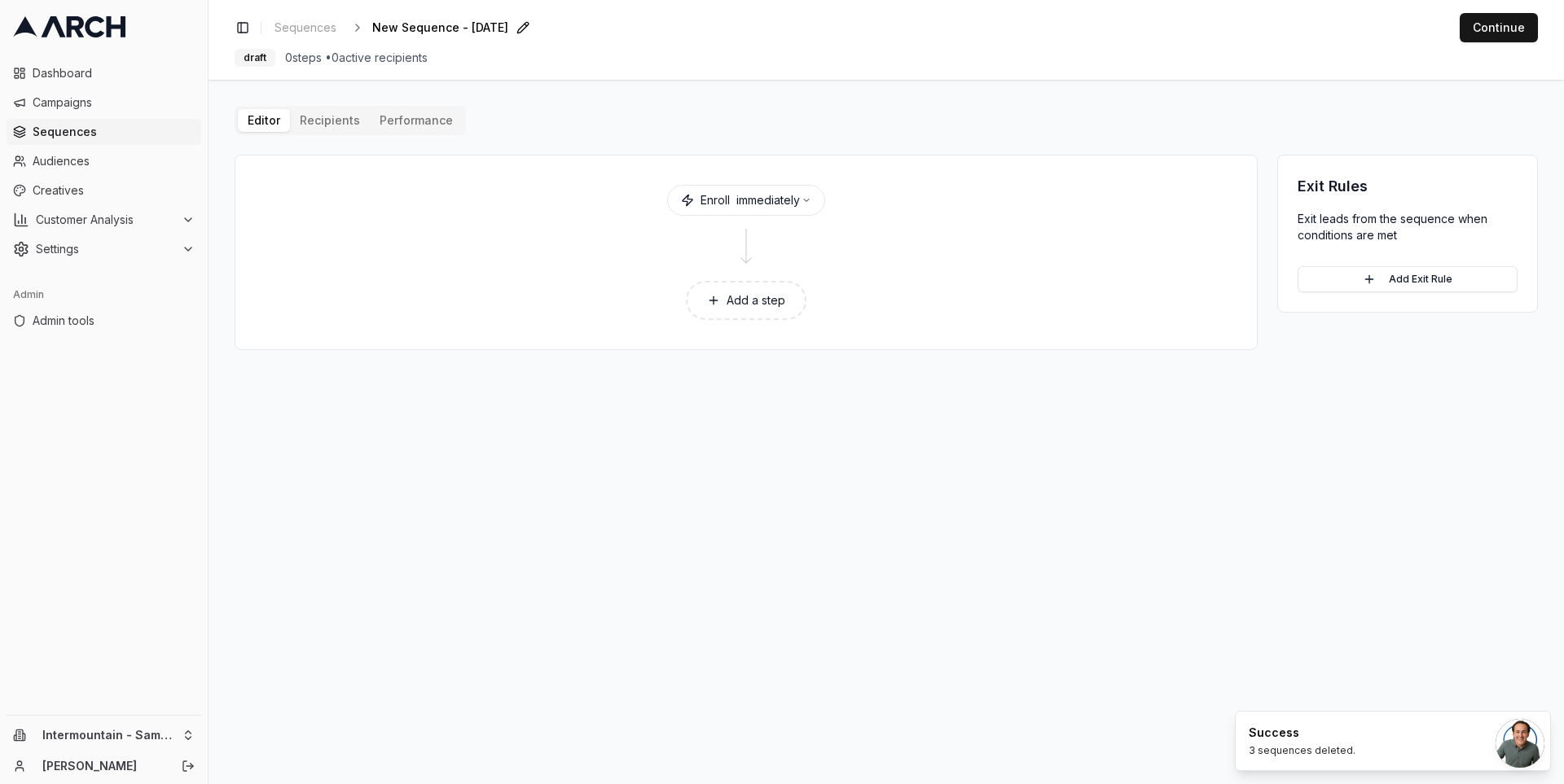
click at [457, 25] on span "New Sequence - Oct 7, 2025" at bounding box center [440, 28] width 136 height 16
type input "Direct Mail - New Furnaces"
click at [568, 32] on div "Save Cancel" at bounding box center [592, 27] width 49 height 23
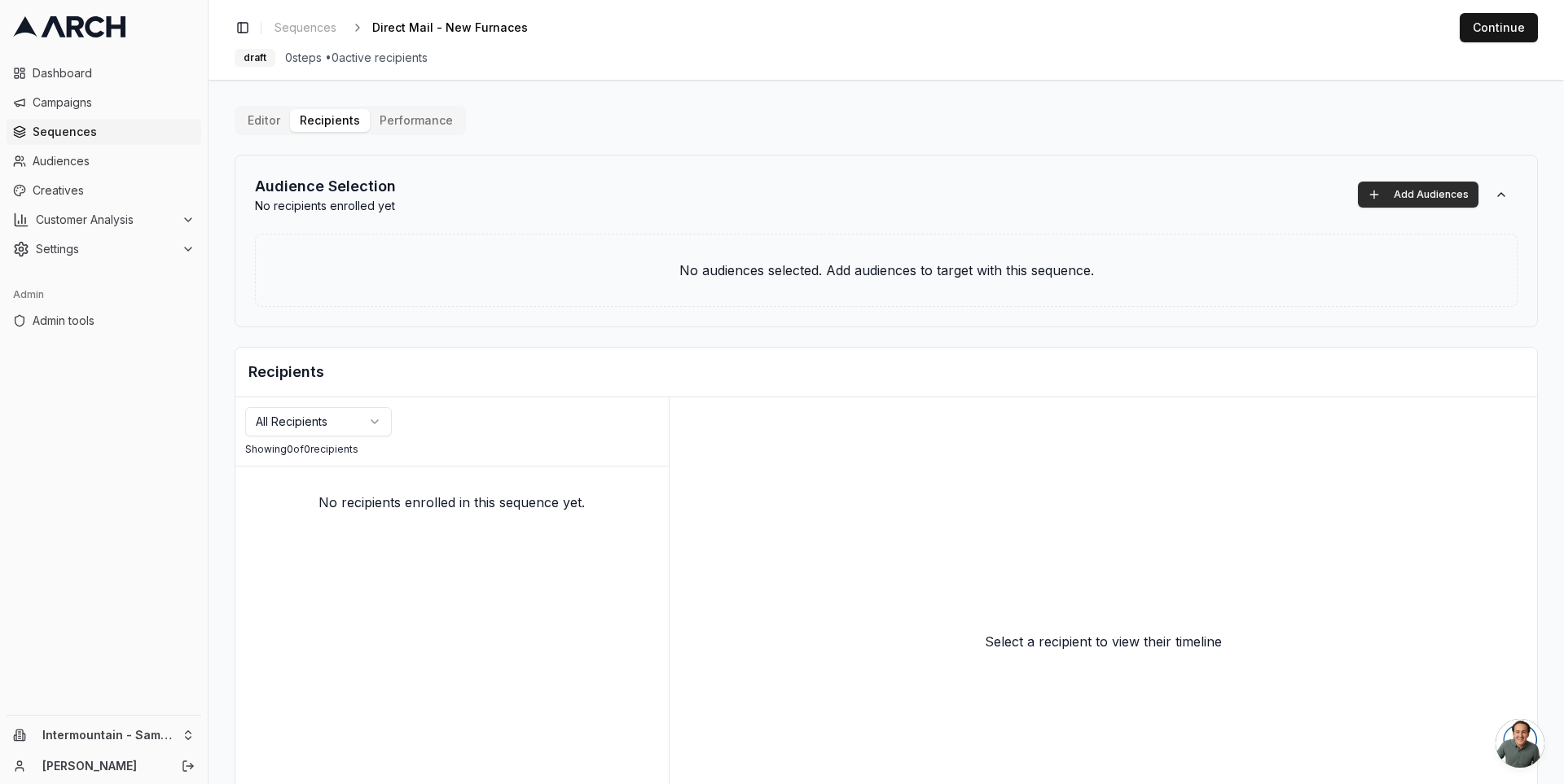
click at [1408, 196] on button "Add Audiences" at bounding box center [1418, 194] width 121 height 26
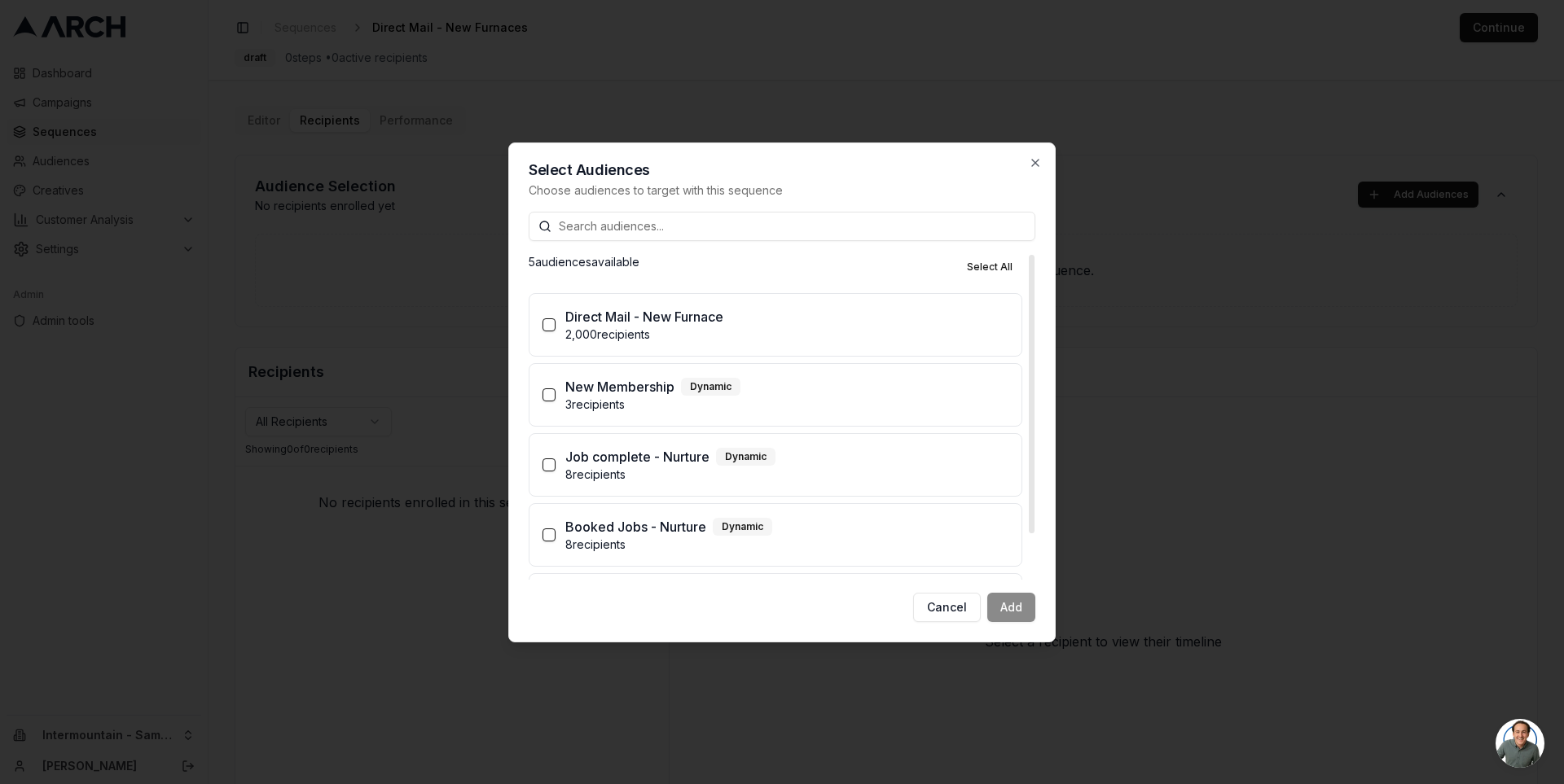
click at [884, 313] on div "Direct Mail - New Furnace" at bounding box center [786, 317] width 443 height 20
click at [556, 318] on button "Direct Mail - New Furnace 2,000 recipients" at bounding box center [549, 325] width 13 height 13
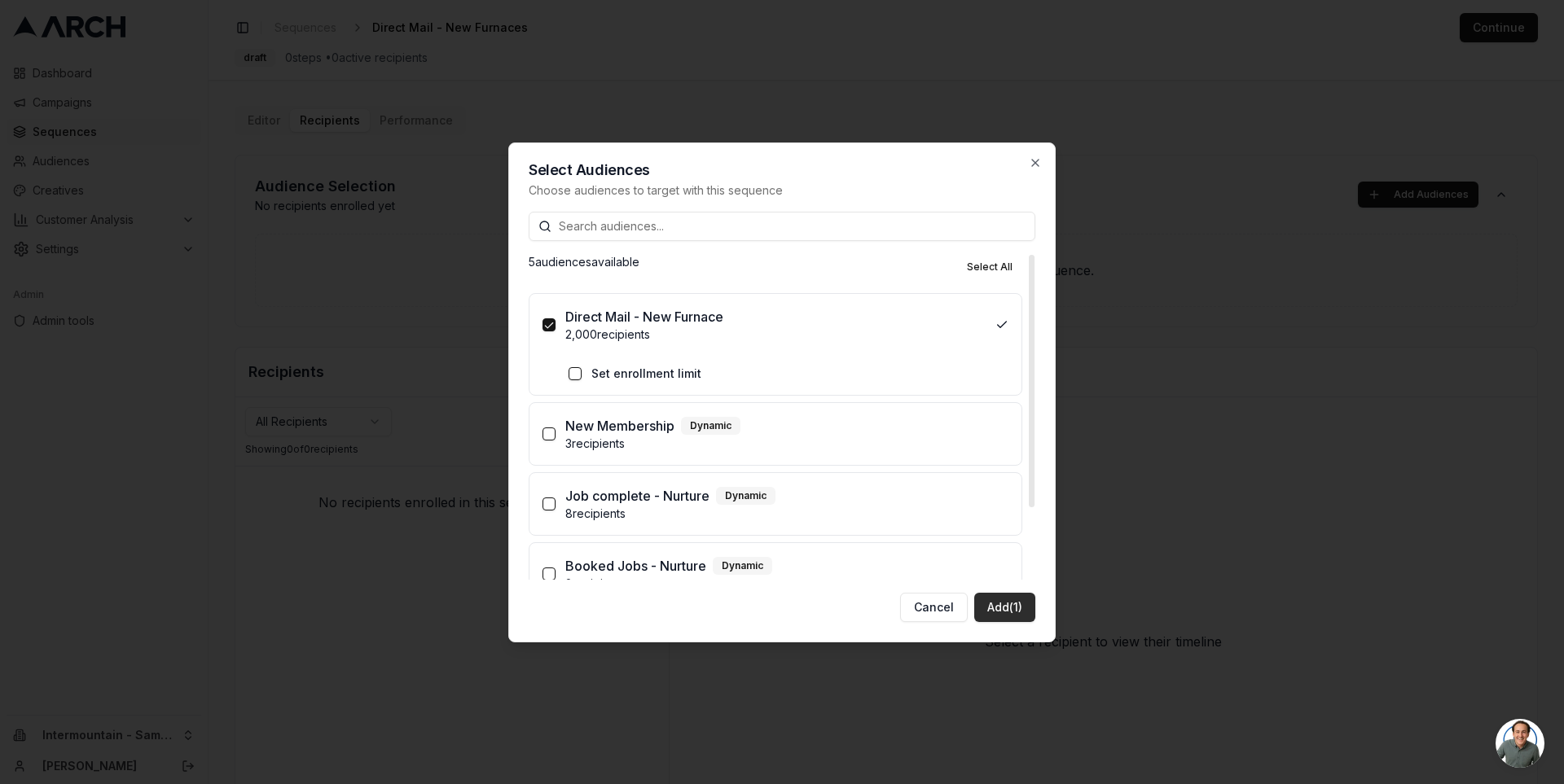
click at [1014, 604] on button "Add (1)" at bounding box center [1004, 607] width 61 height 29
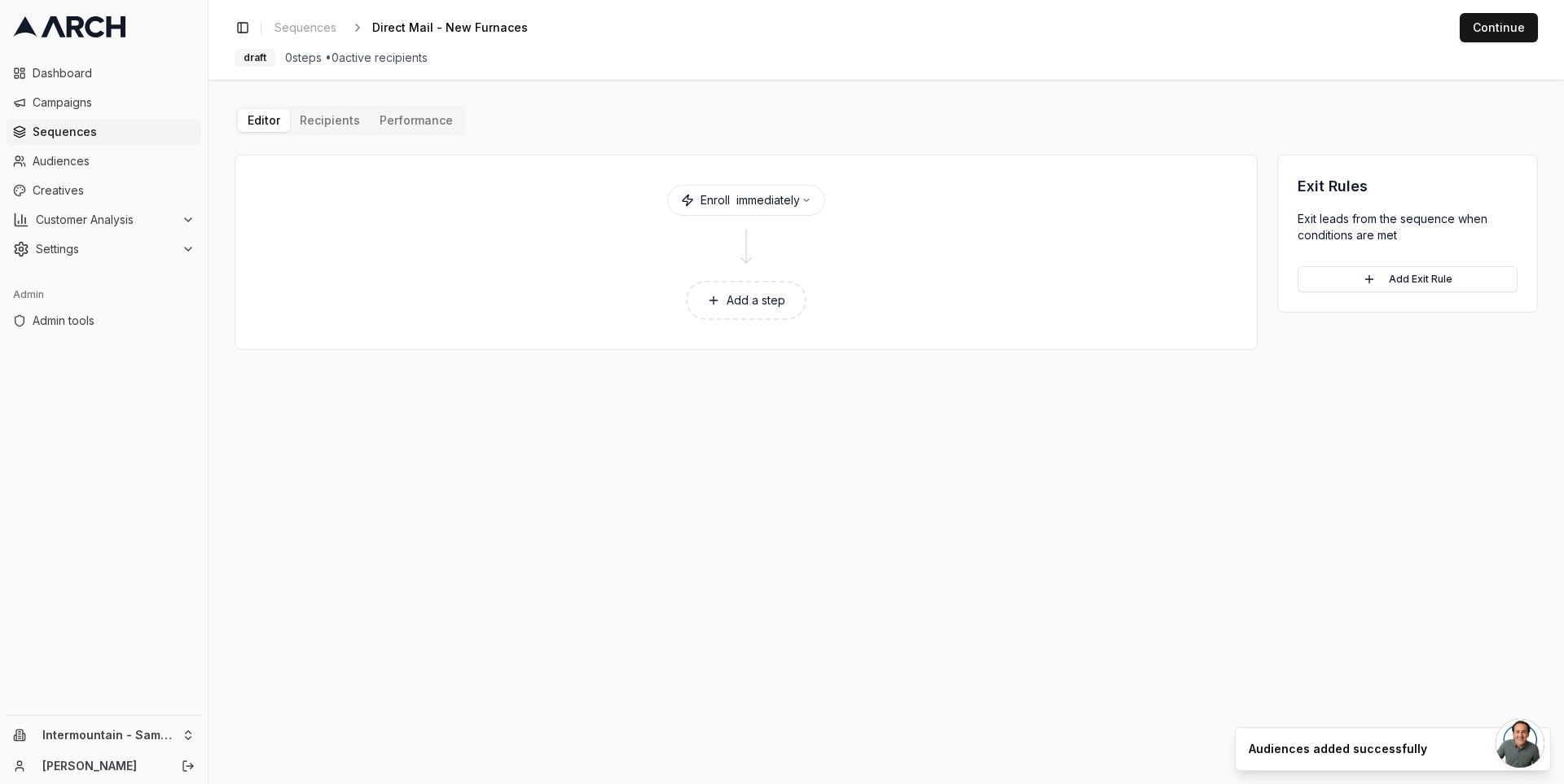
click at [759, 300] on button "Add a step" at bounding box center [746, 300] width 121 height 39
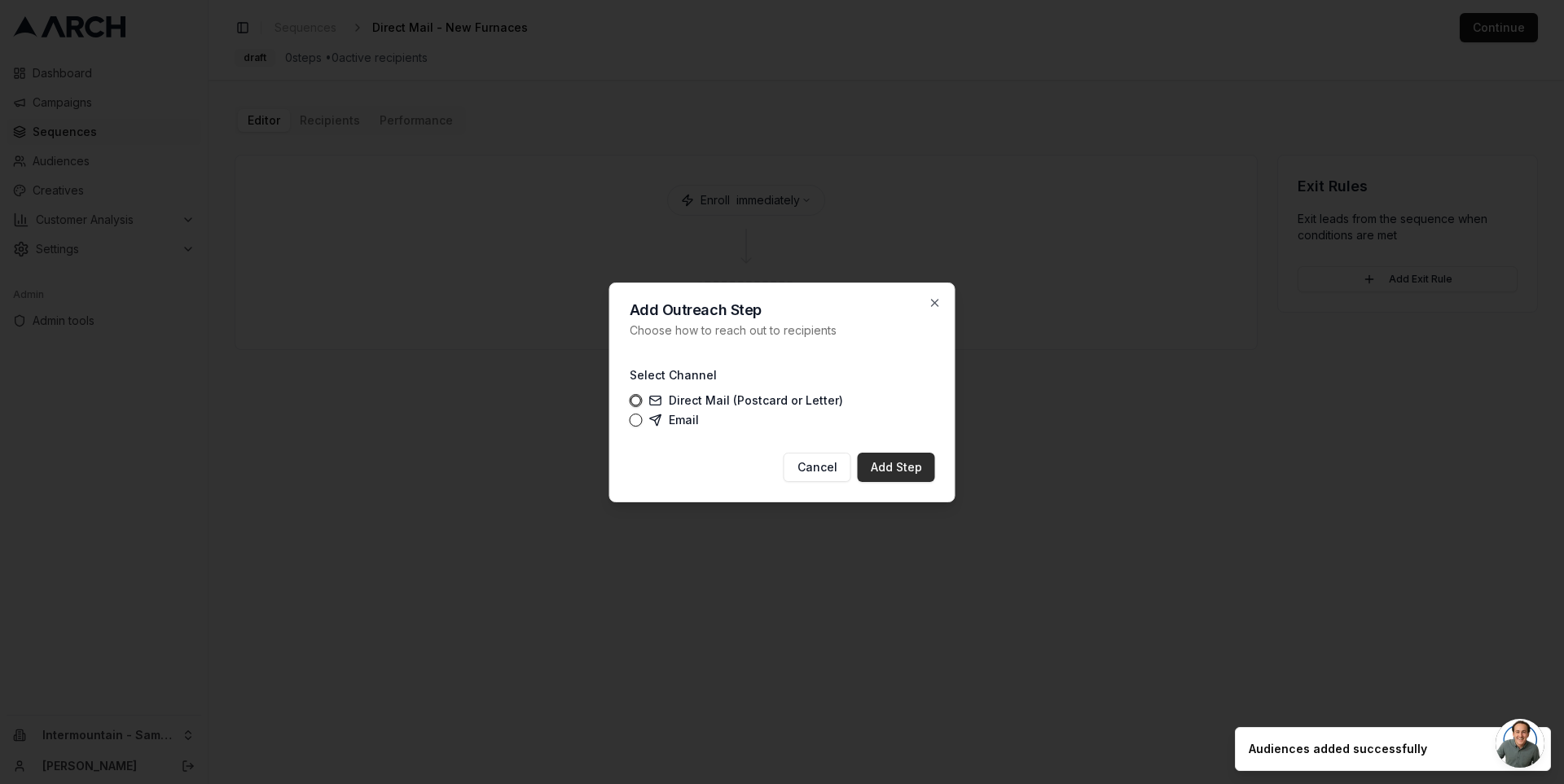
click at [915, 477] on button "Add Step" at bounding box center [896, 467] width 78 height 29
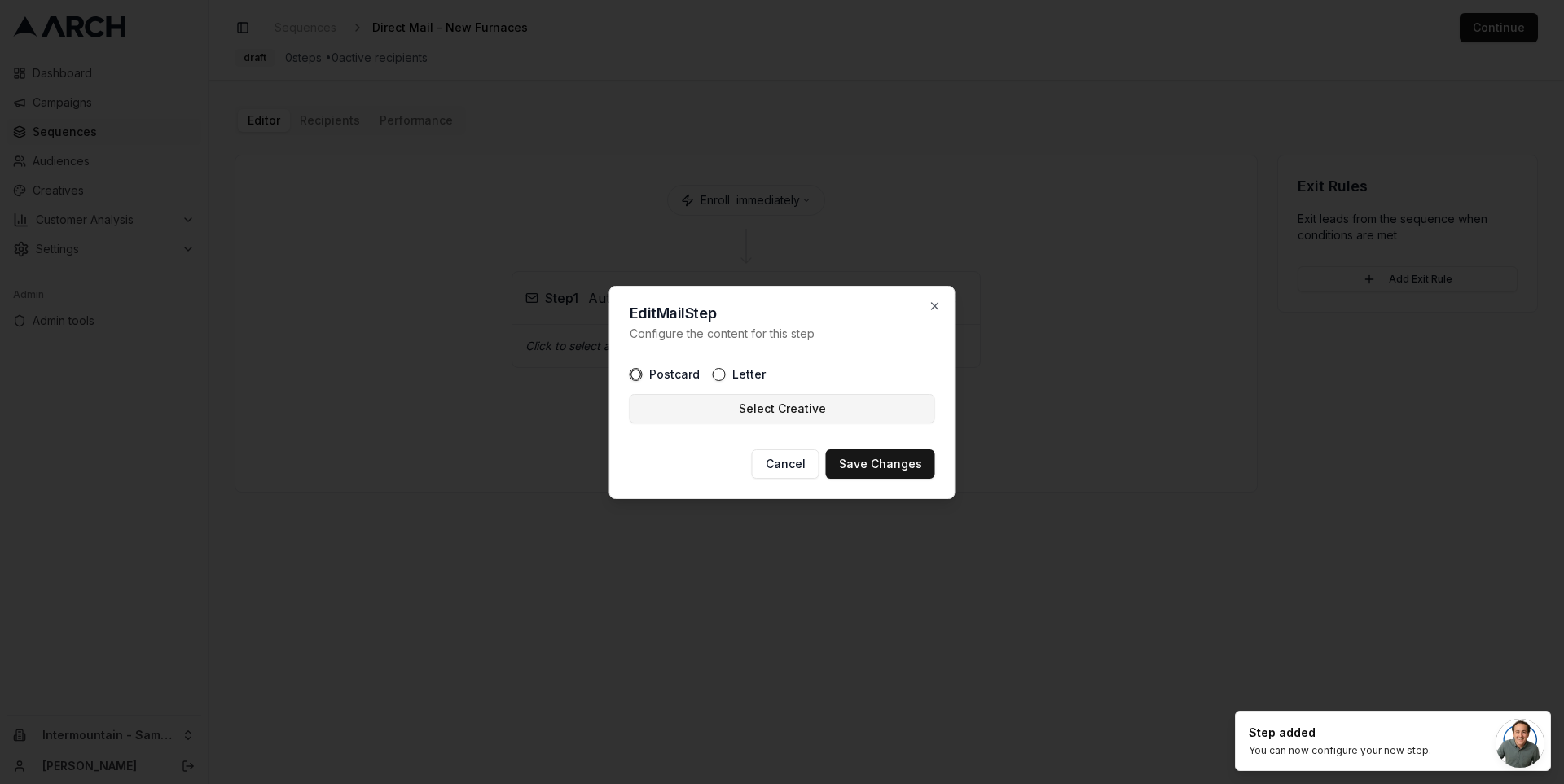
click at [802, 407] on button "Select Creative" at bounding box center [782, 409] width 305 height 29
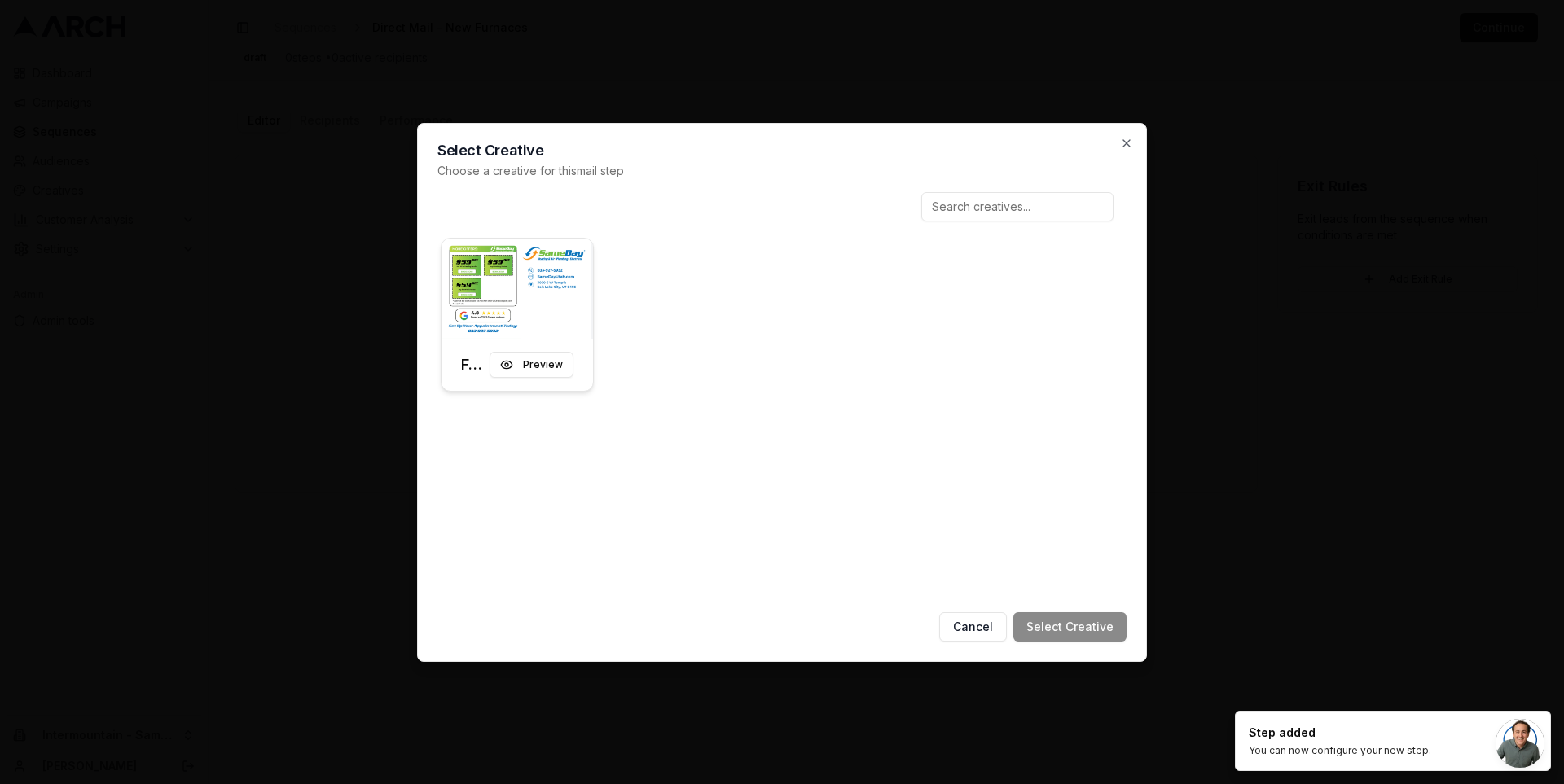
click at [505, 275] on div at bounding box center [517, 289] width 152 height 101
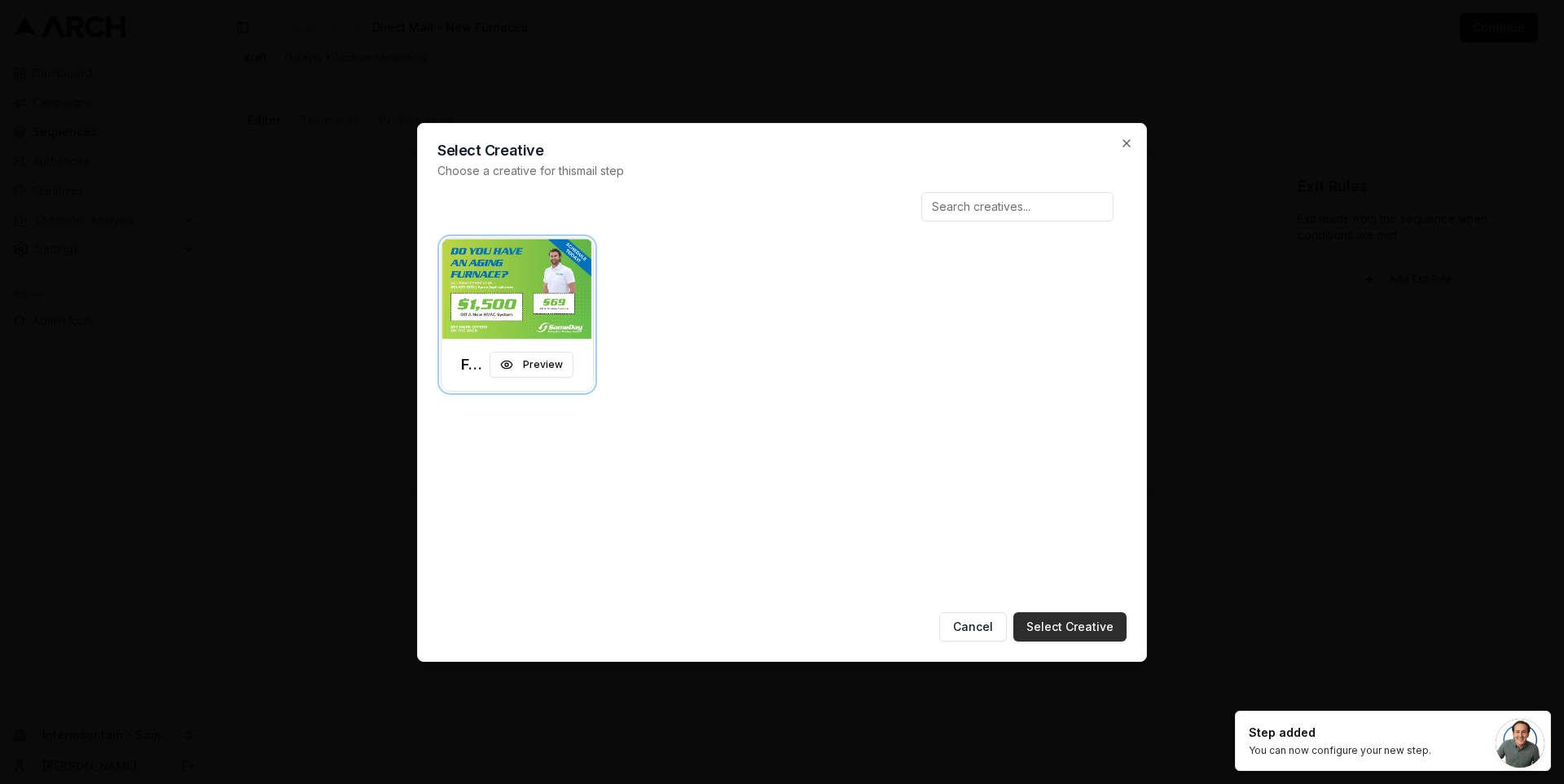
click at [1090, 632] on button "Select Creative" at bounding box center [1069, 627] width 113 height 29
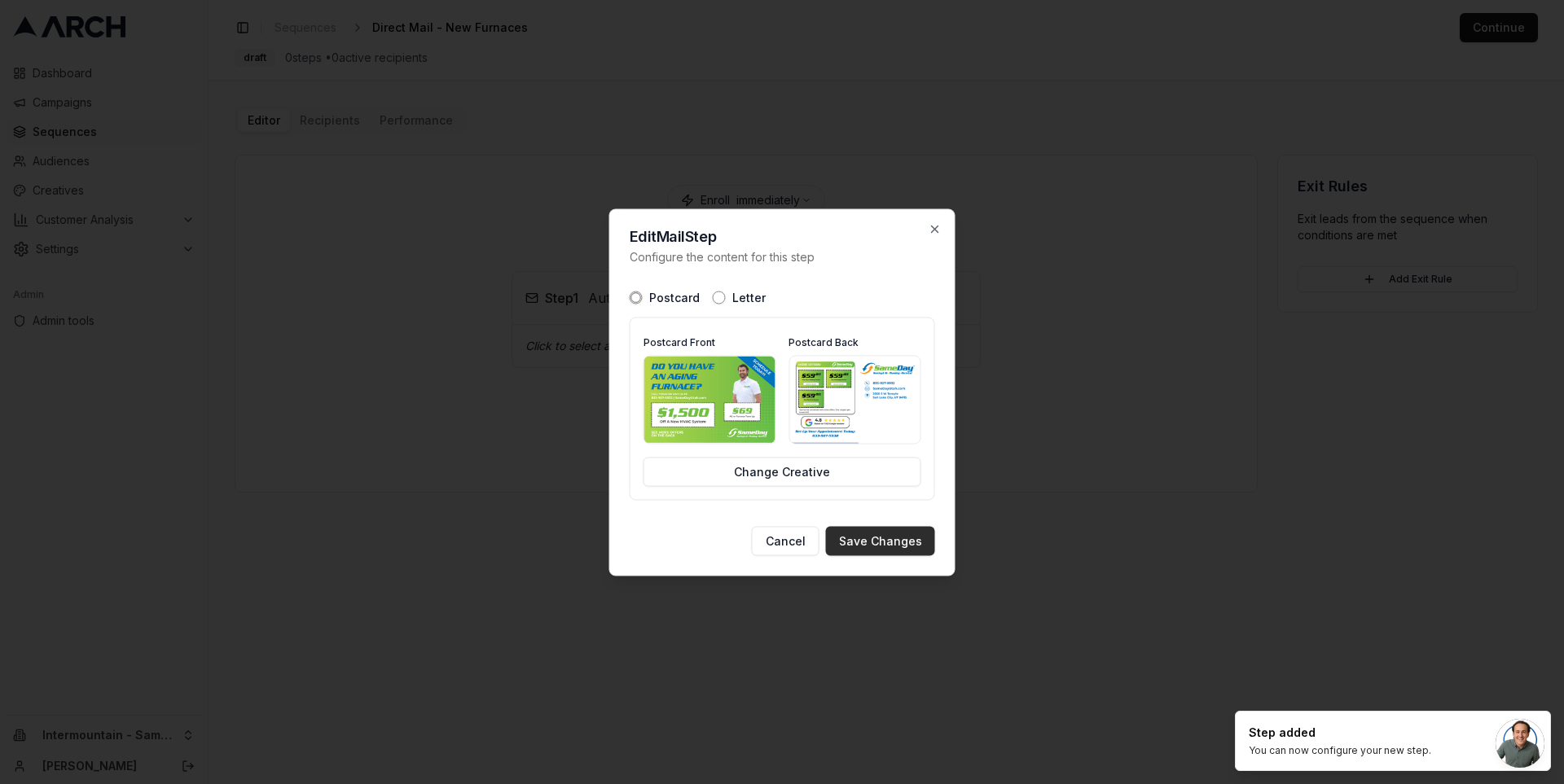
click at [909, 544] on button "Save Changes" at bounding box center [880, 540] width 109 height 29
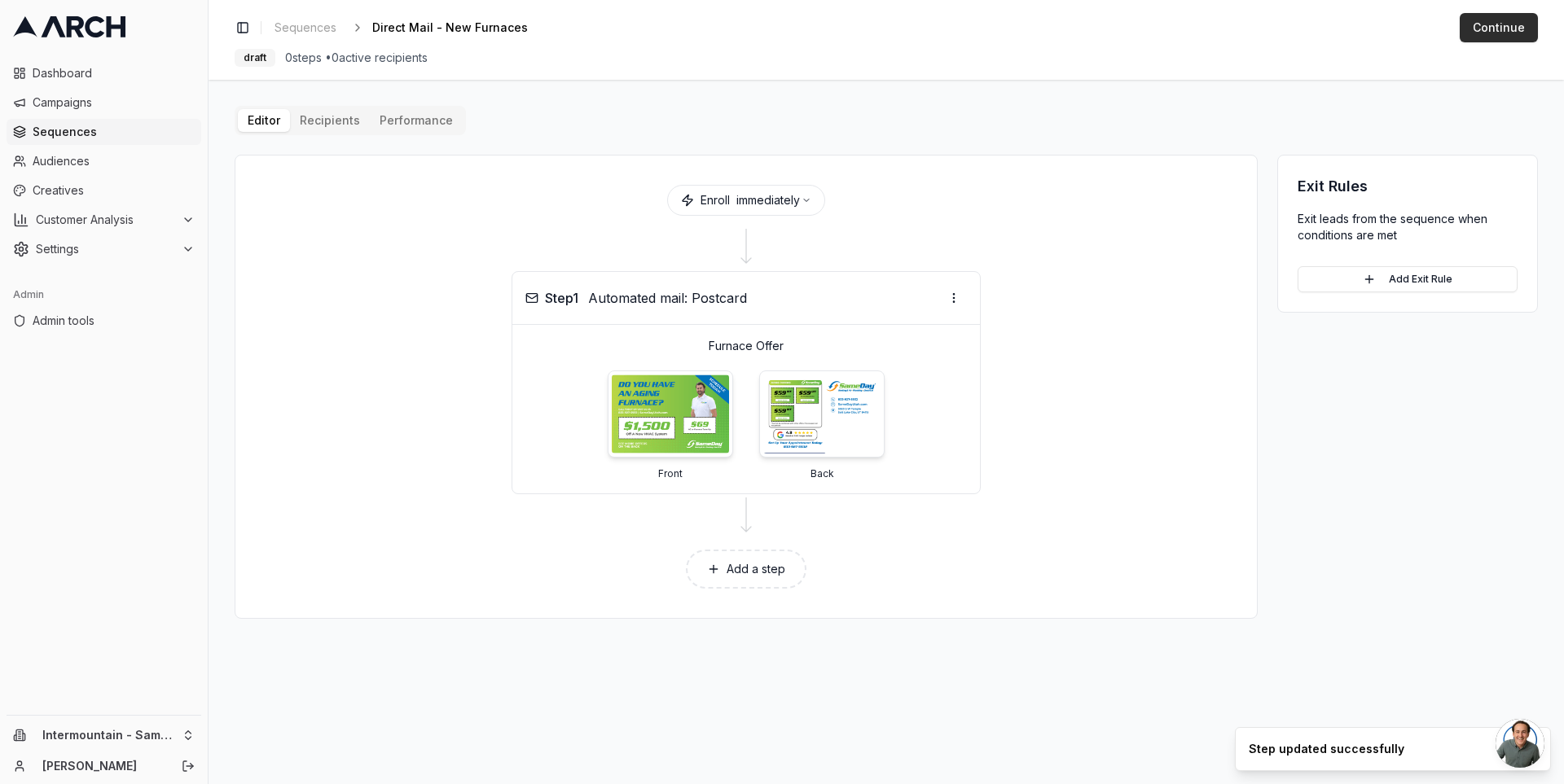
click at [1501, 35] on button "Continue" at bounding box center [1498, 27] width 79 height 29
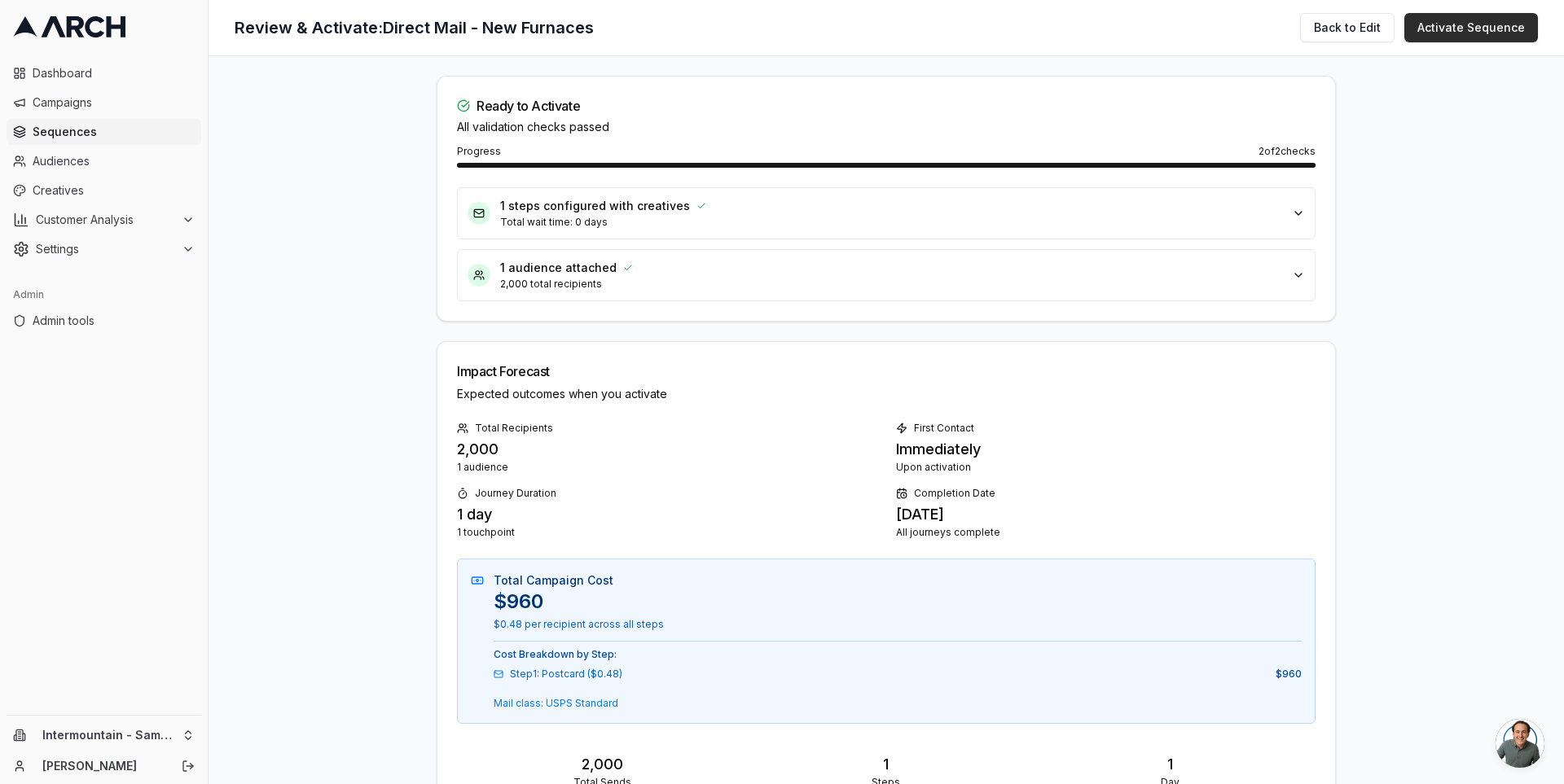
click at [1455, 33] on button "Activate Sequence" at bounding box center [1471, 27] width 134 height 29
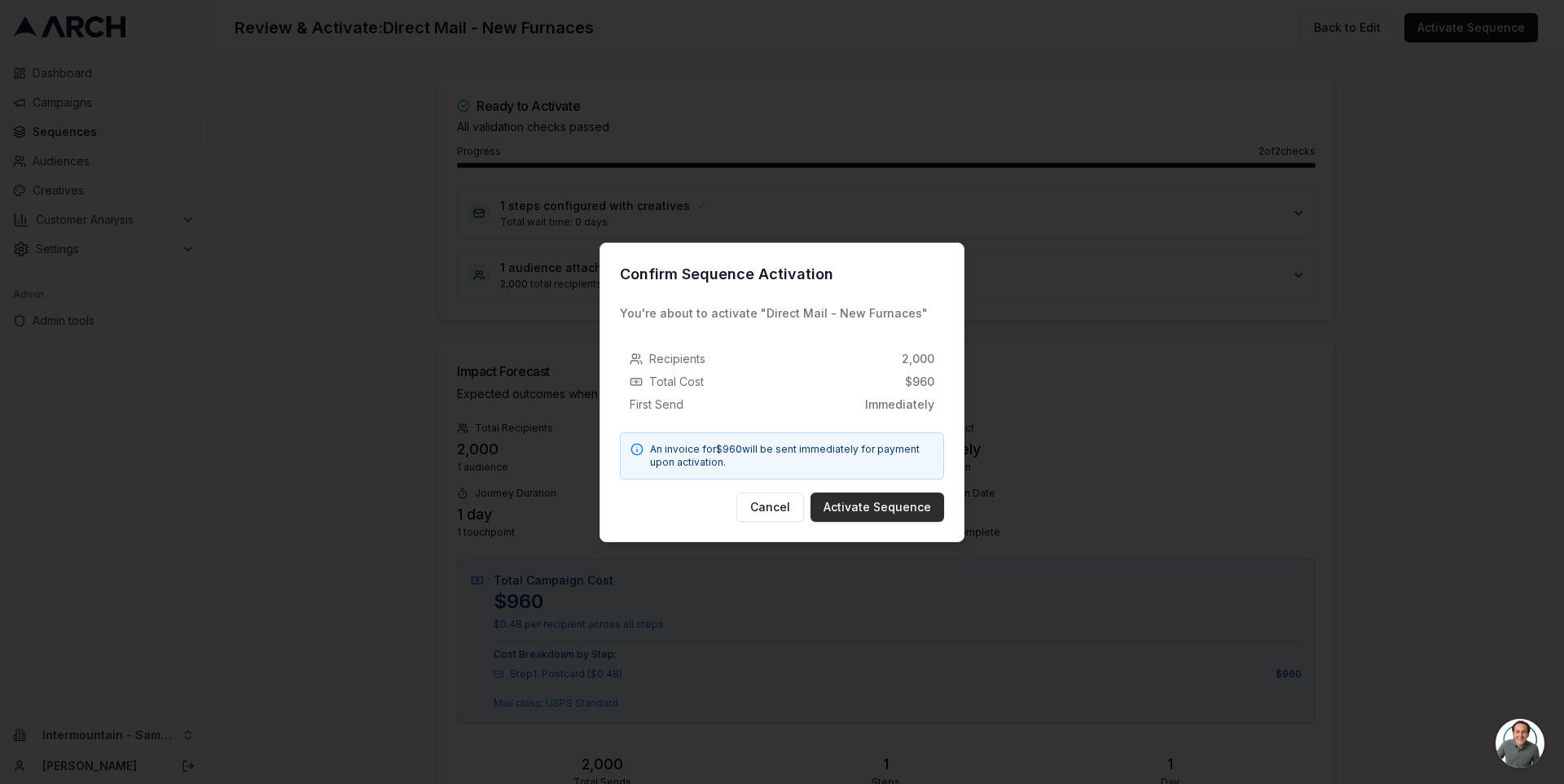
click at [899, 503] on button "Activate Sequence" at bounding box center [877, 507] width 134 height 29
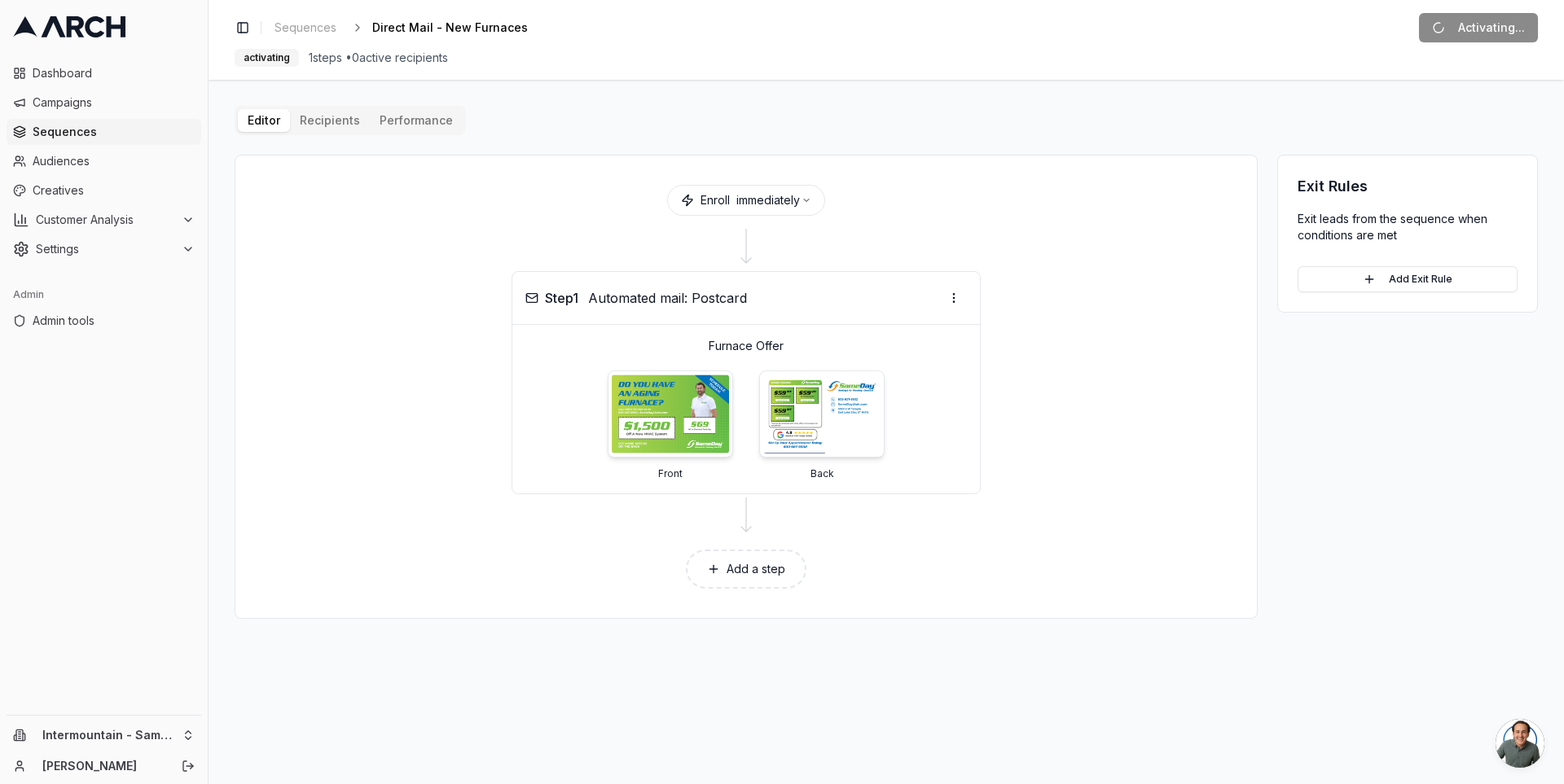
click at [88, 136] on span "Sequences" at bounding box center [114, 132] width 162 height 16
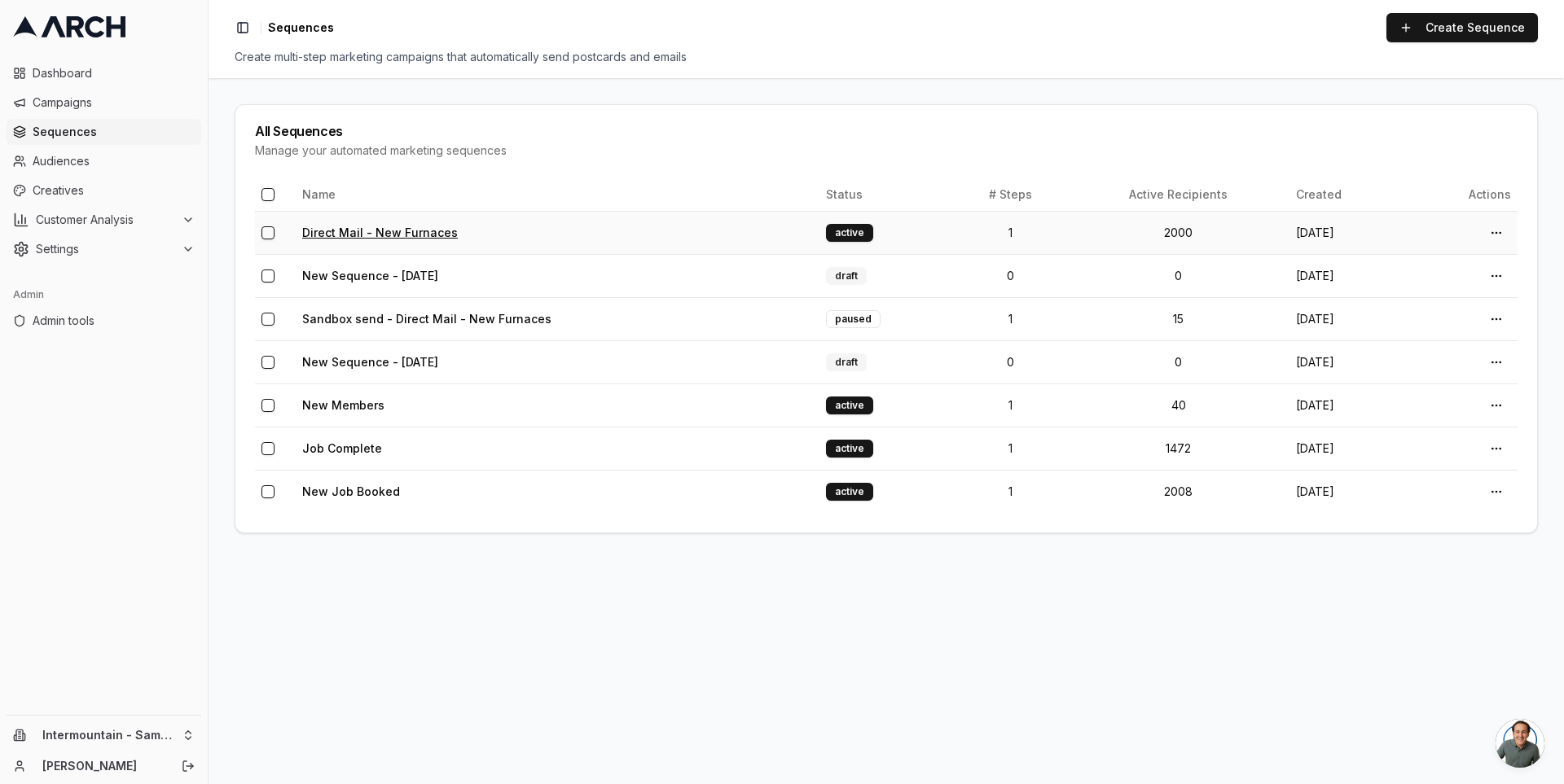
click at [403, 233] on link "Direct Mail - New Furnaces" at bounding box center [380, 232] width 155 height 14
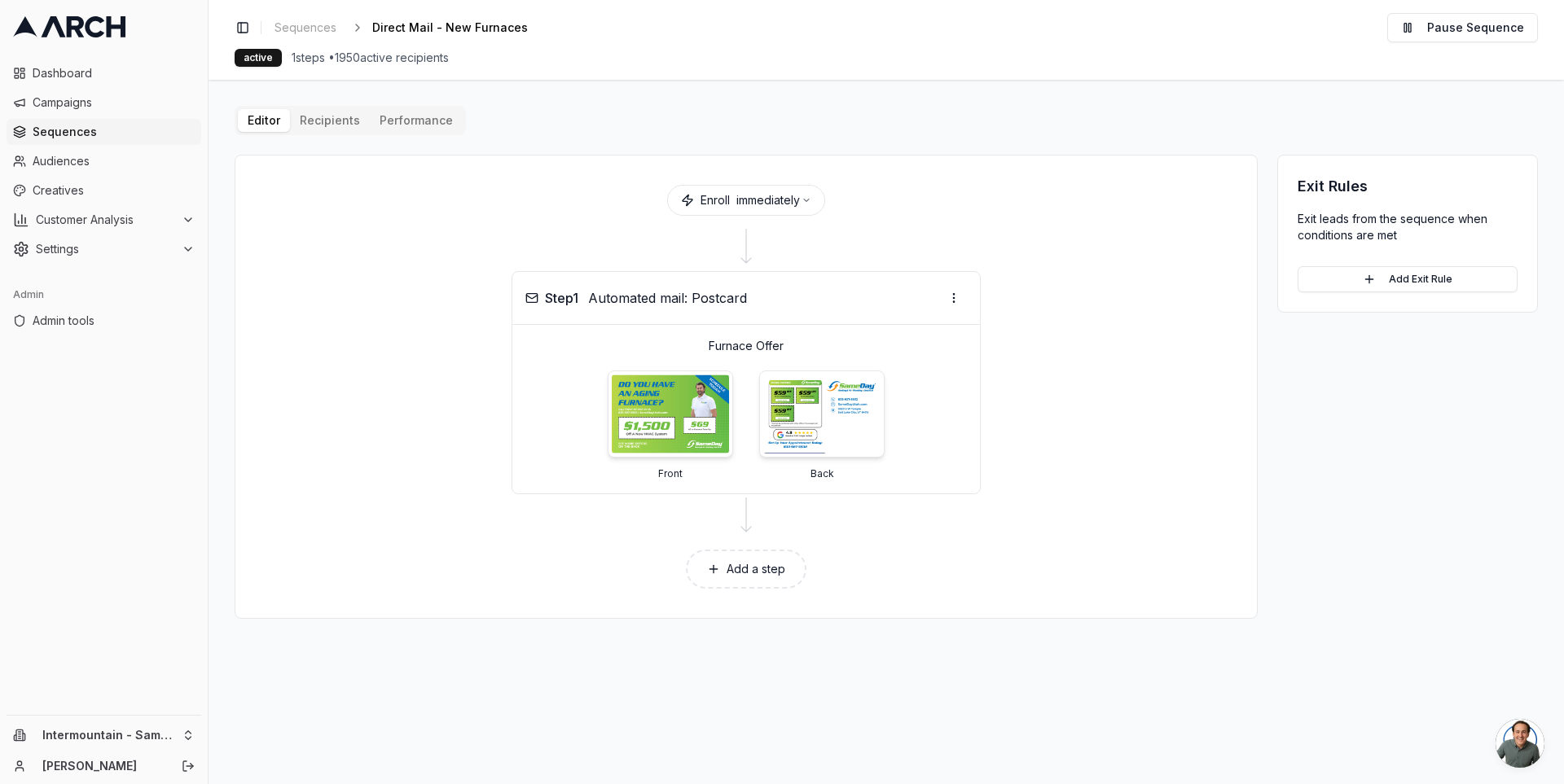
click at [1272, 143] on div "Editor Recipients Performance Enroll immediately Step 1 Automated mail: Postcar…" at bounding box center [886, 362] width 1303 height 513
click at [78, 136] on span "Sequences" at bounding box center [114, 132] width 162 height 16
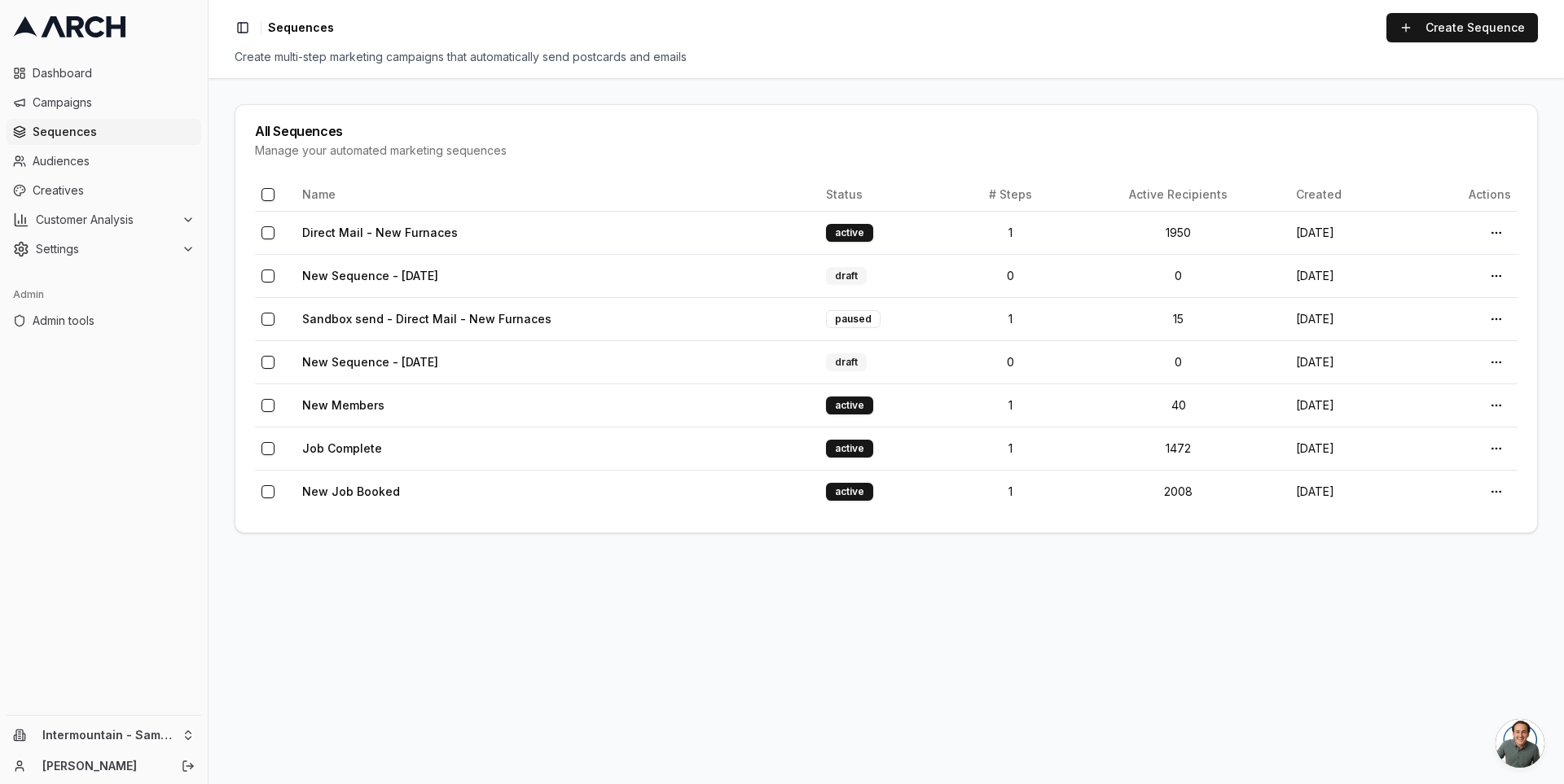
click at [310, 125] on div "All Sequences" at bounding box center [885, 131] width 1263 height 13
click at [331, 156] on div "Manage your automated marketing sequences" at bounding box center [885, 151] width 1263 height 16
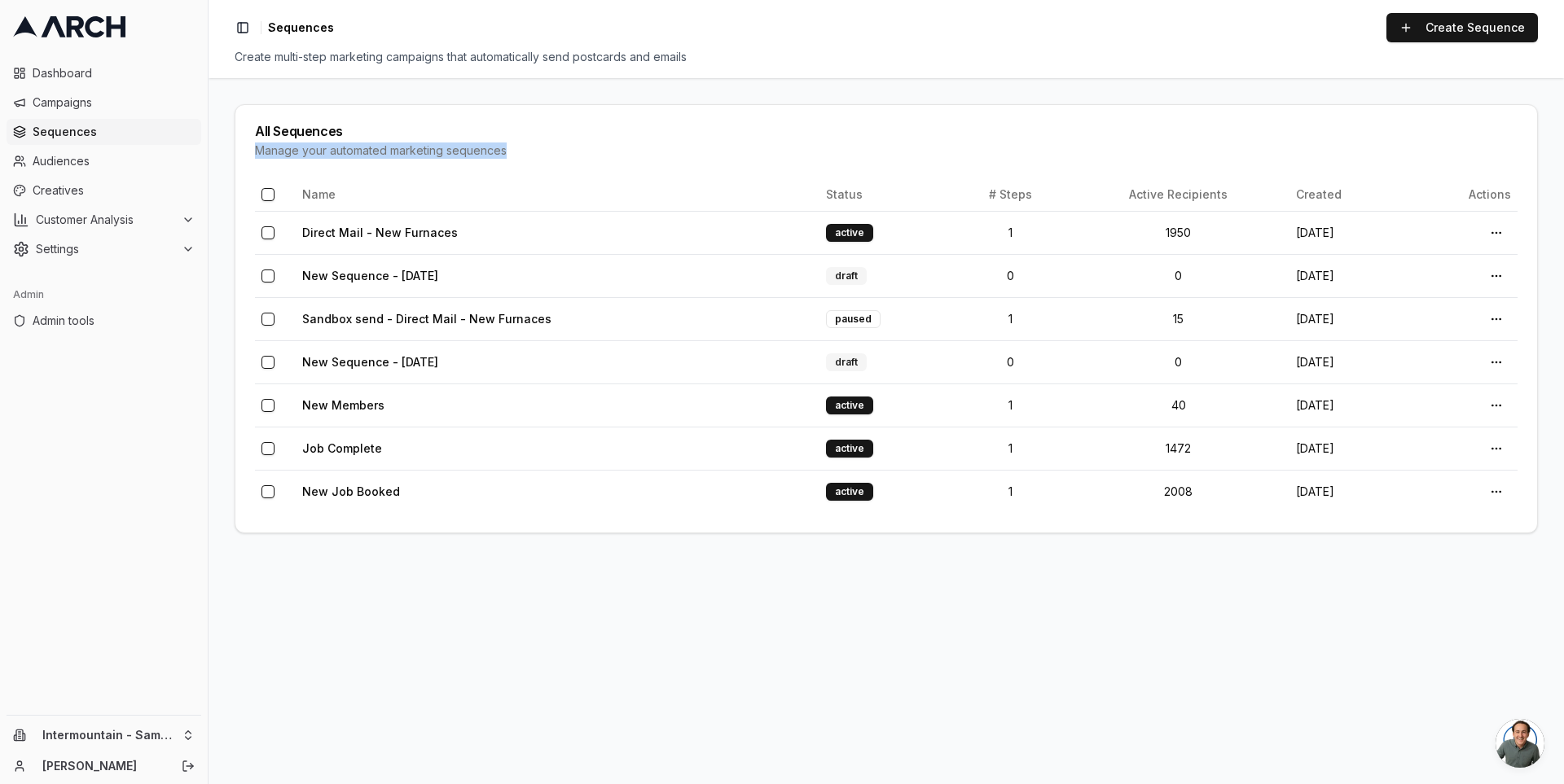
click at [331, 156] on div "Manage your automated marketing sequences" at bounding box center [885, 151] width 1263 height 16
click at [315, 141] on div "All Sequences Manage your automated marketing sequences" at bounding box center [886, 141] width 1301 height 73
click at [197, 213] on button "Customer Analysis" at bounding box center [104, 219] width 195 height 26
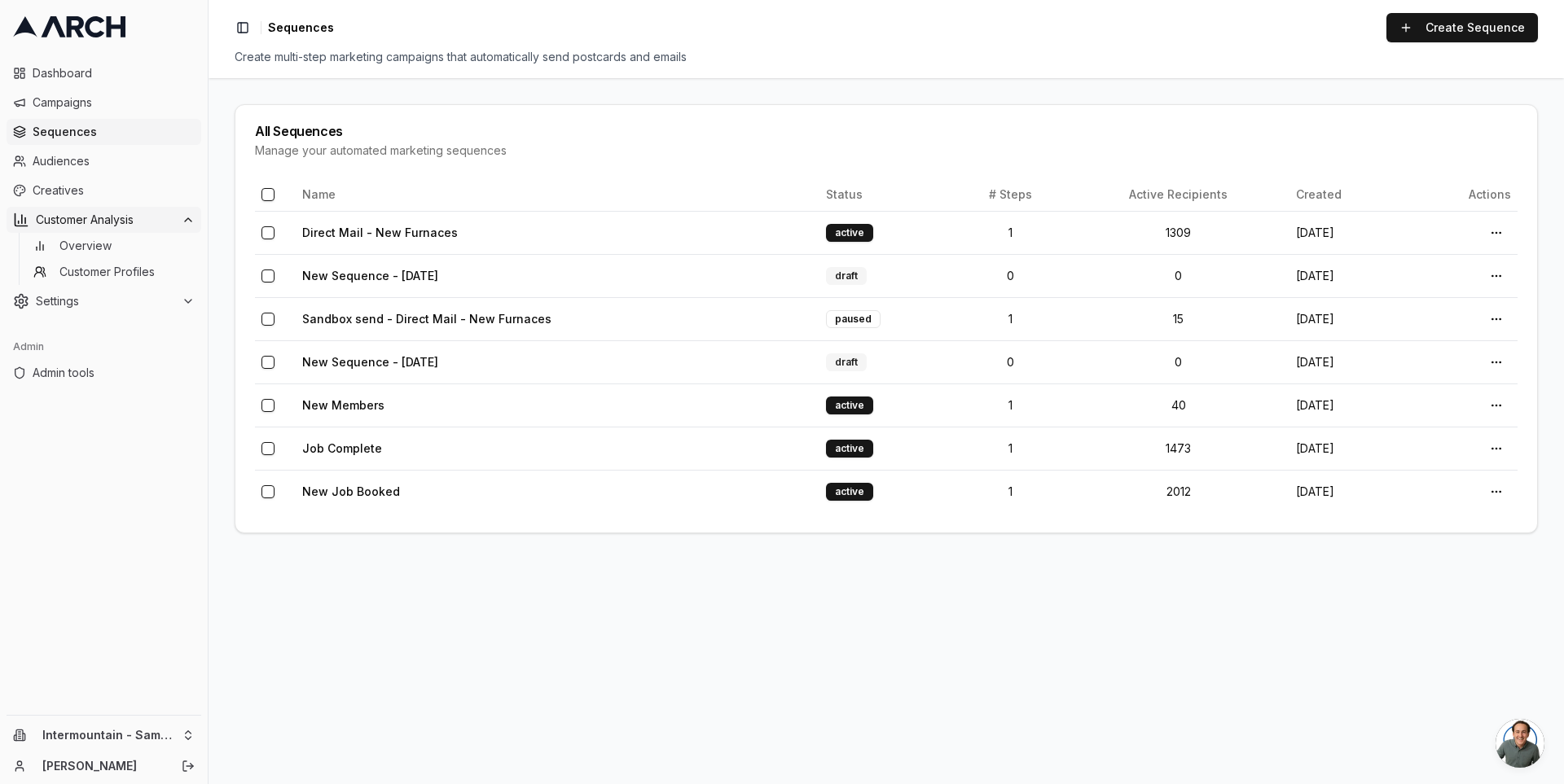
click at [197, 213] on button "Customer Analysis" at bounding box center [104, 219] width 195 height 26
click at [223, 173] on main "All Sequences Manage your automated marketing sequences Name Status # Steps Act…" at bounding box center [886, 431] width 1356 height 706
click at [76, 24] on icon at bounding box center [69, 26] width 113 height 21
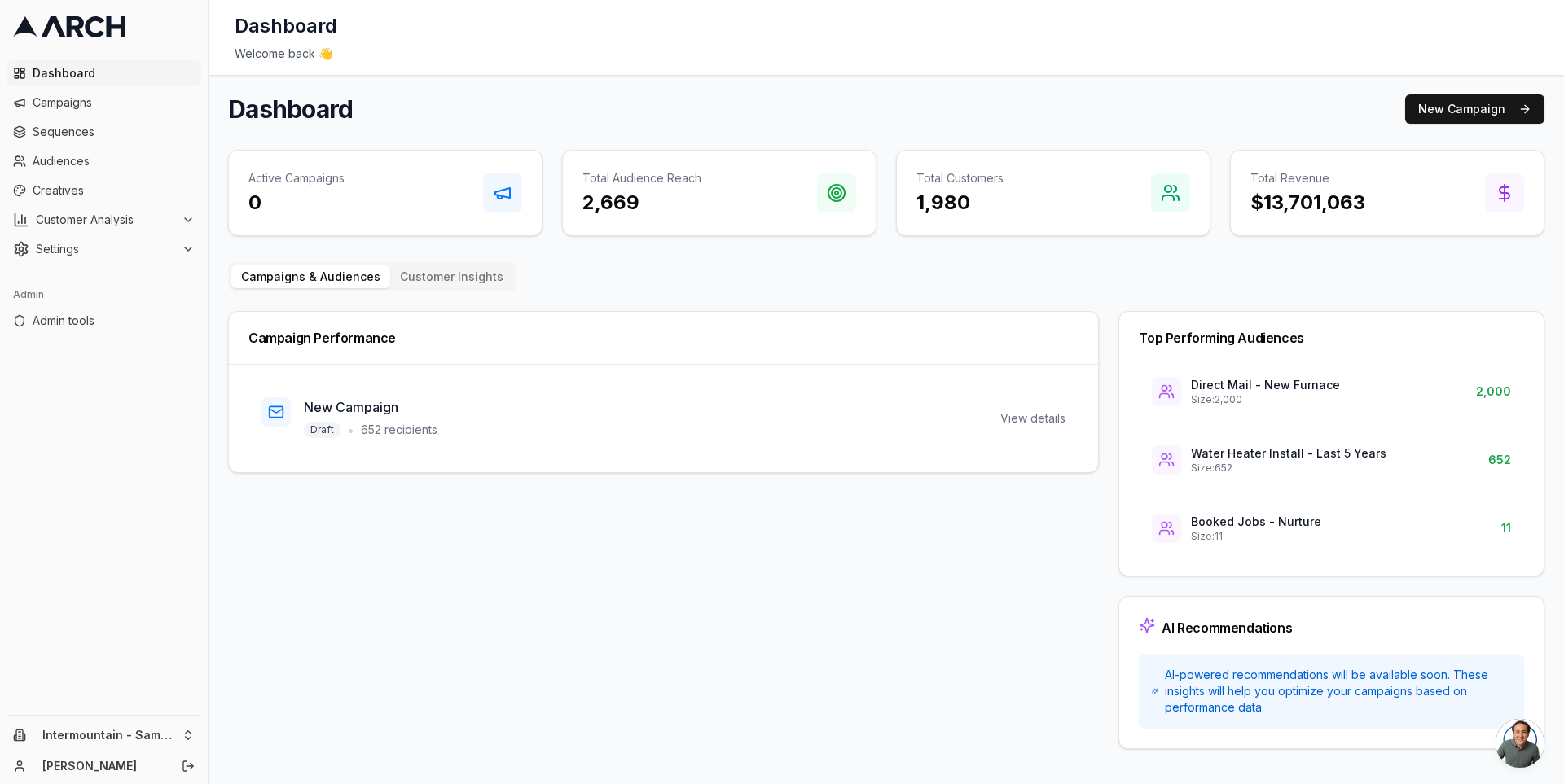
click at [182, 722] on div "Intermountain - Same Day [PERSON_NAME]" at bounding box center [104, 750] width 208 height 69
click at [186, 734] on html "Dashboard Campaigns Sequences Audiences Creatives Customer Analysis Settings Ad…" at bounding box center [782, 392] width 1564 height 784
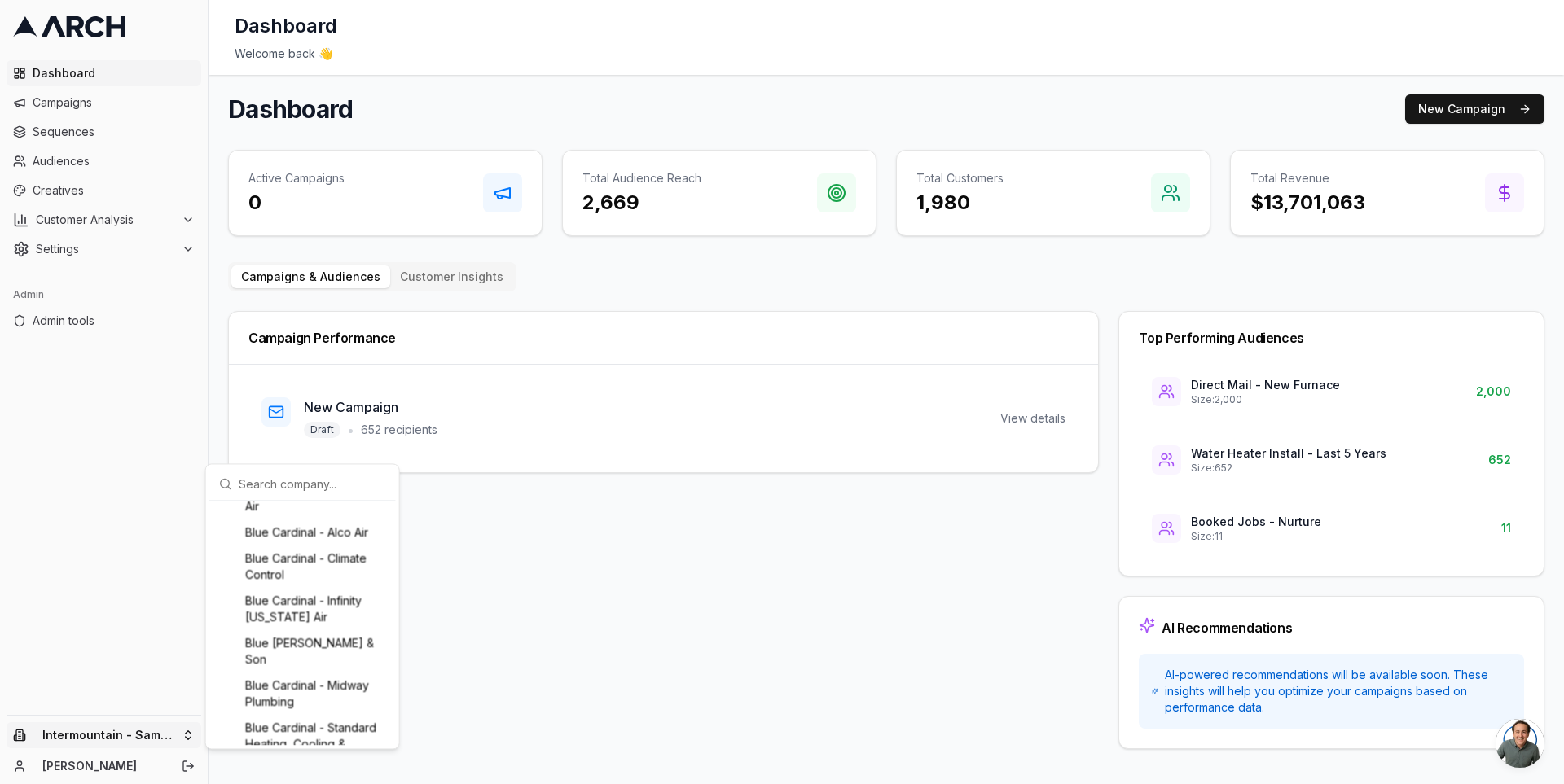
scroll to position [298, 0]
click at [262, 482] on input "text" at bounding box center [311, 484] width 147 height 32
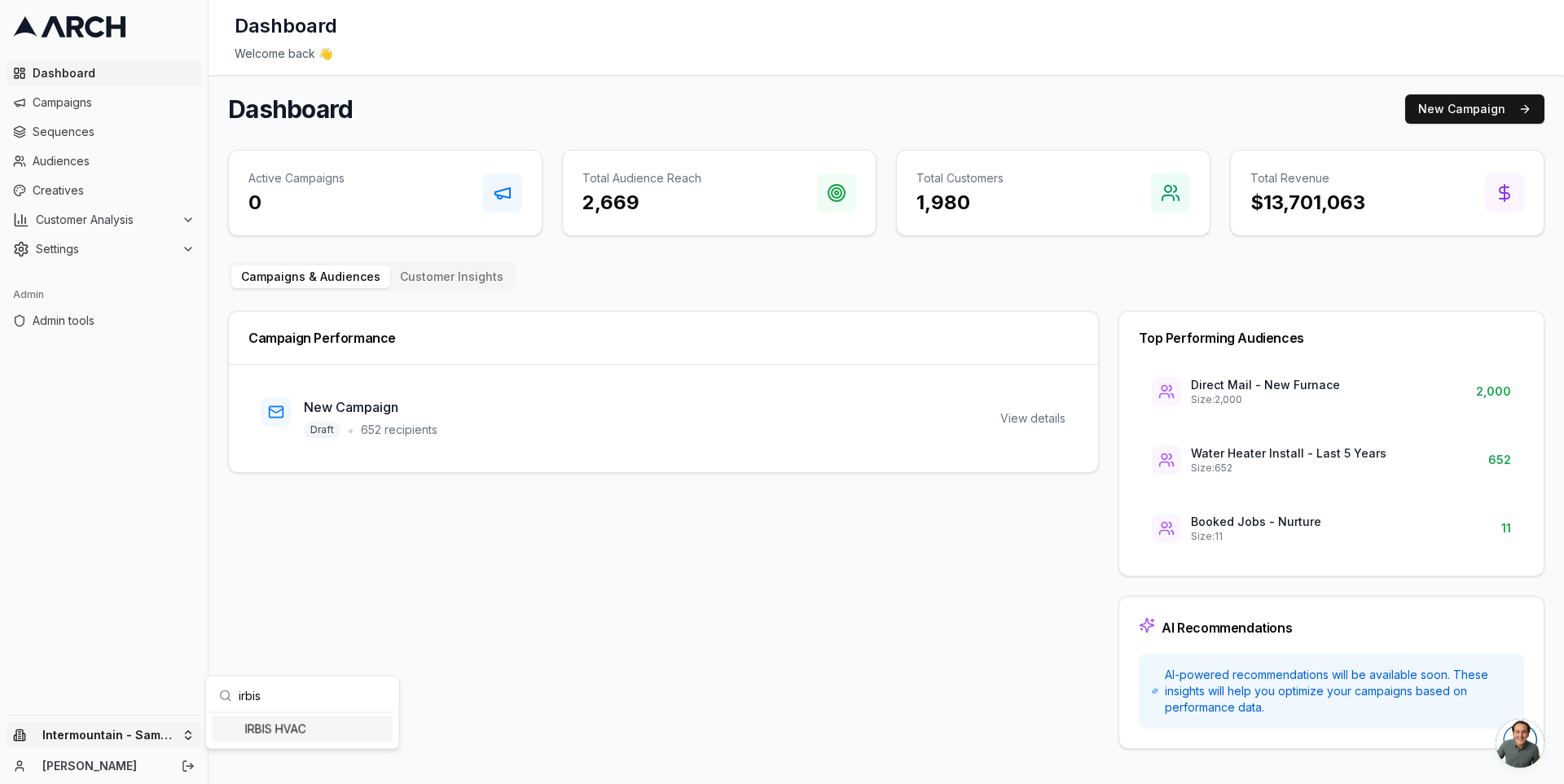
scroll to position [0, 0]
type input "irbis"
click at [288, 725] on div "IRBIS HVAC" at bounding box center [302, 728] width 180 height 26
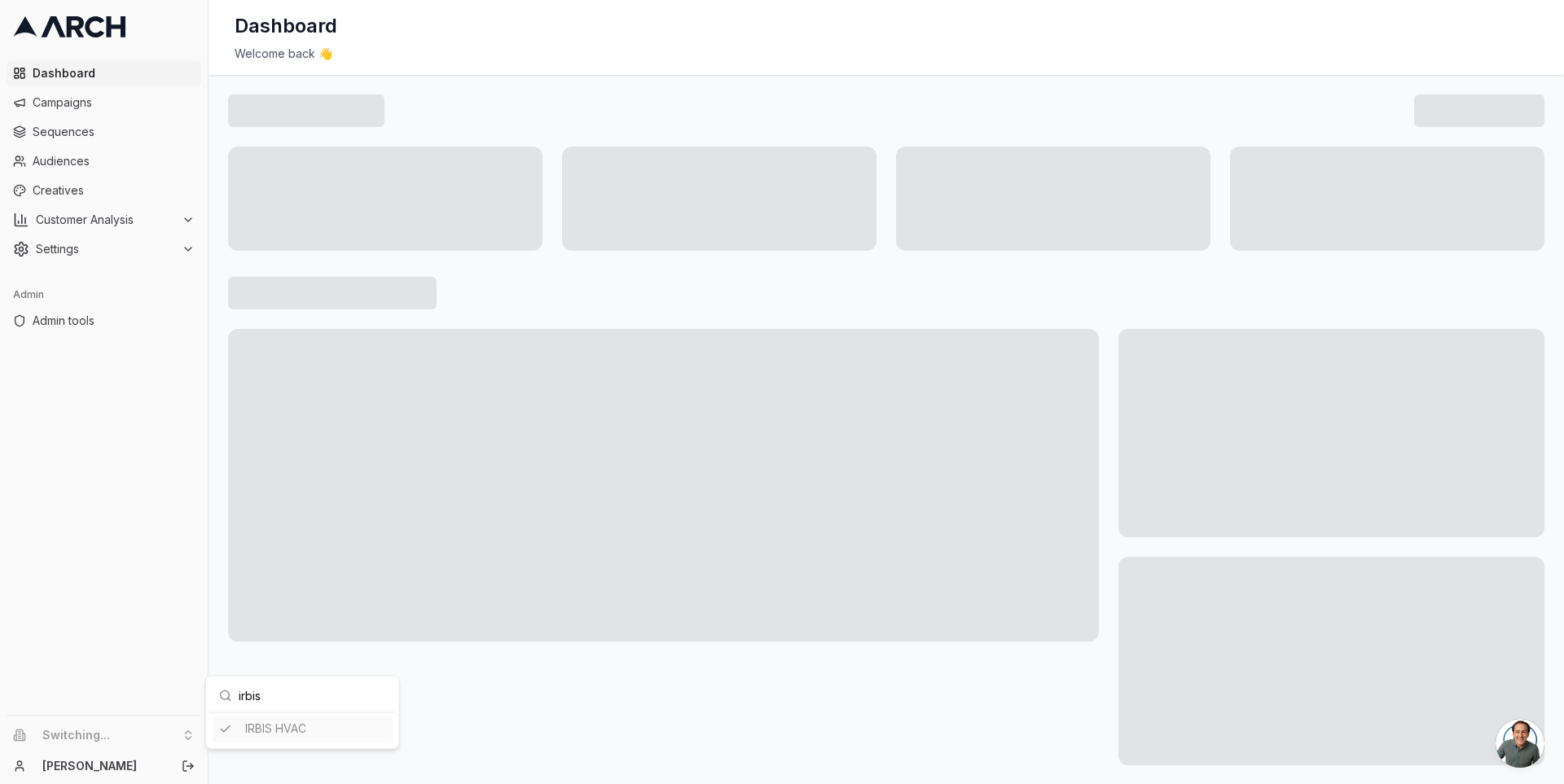
click at [215, 337] on html "Dashboard Campaigns Sequences Audiences Creatives Customer Analysis Settings Ad…" at bounding box center [782, 392] width 1564 height 784
click at [120, 184] on span "Creatives" at bounding box center [114, 190] width 162 height 16
